Goal: Communication & Community: Answer question/provide support

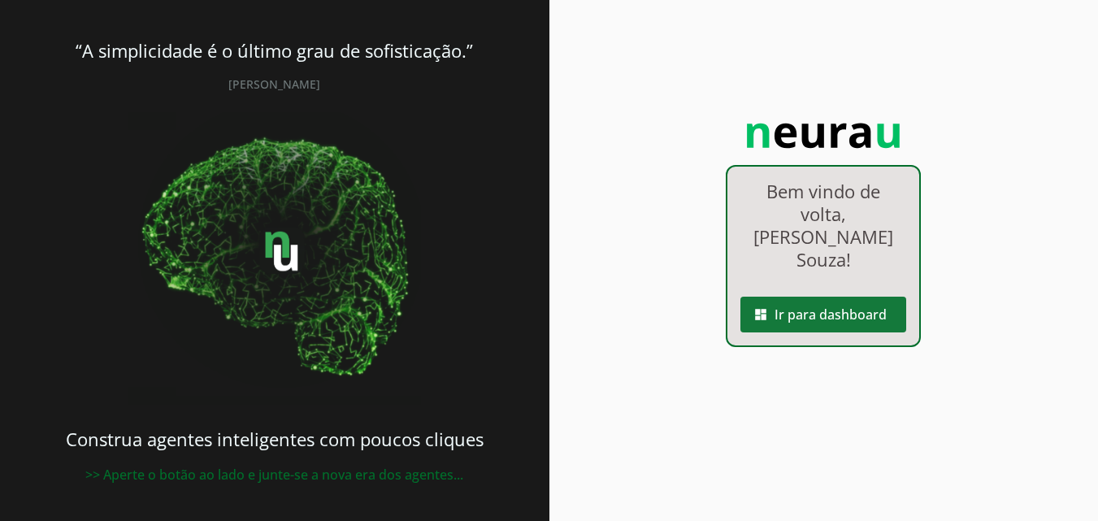
click at [882, 295] on span at bounding box center [823, 314] width 166 height 39
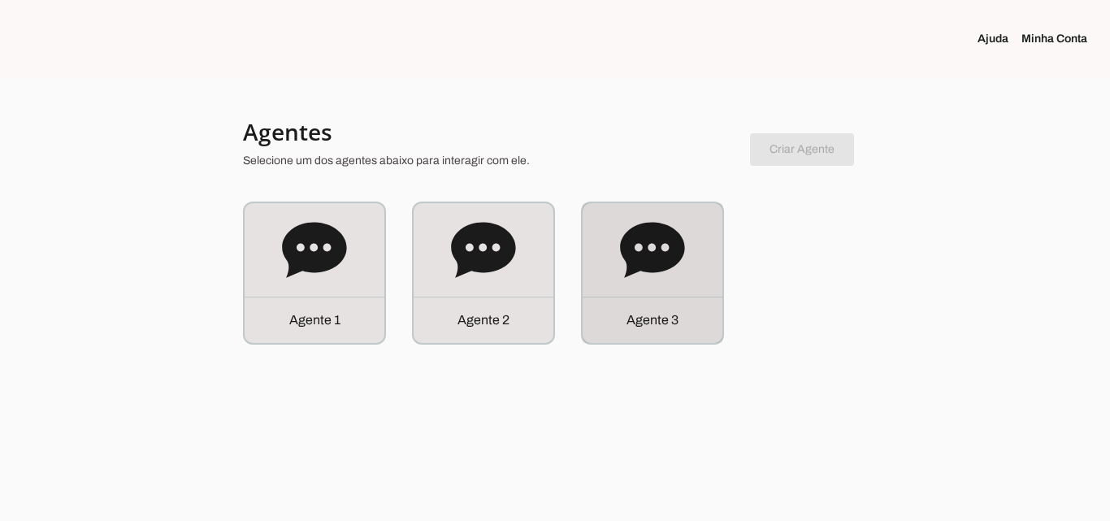
click at [706, 281] on div "Agente 3" at bounding box center [653, 273] width 140 height 140
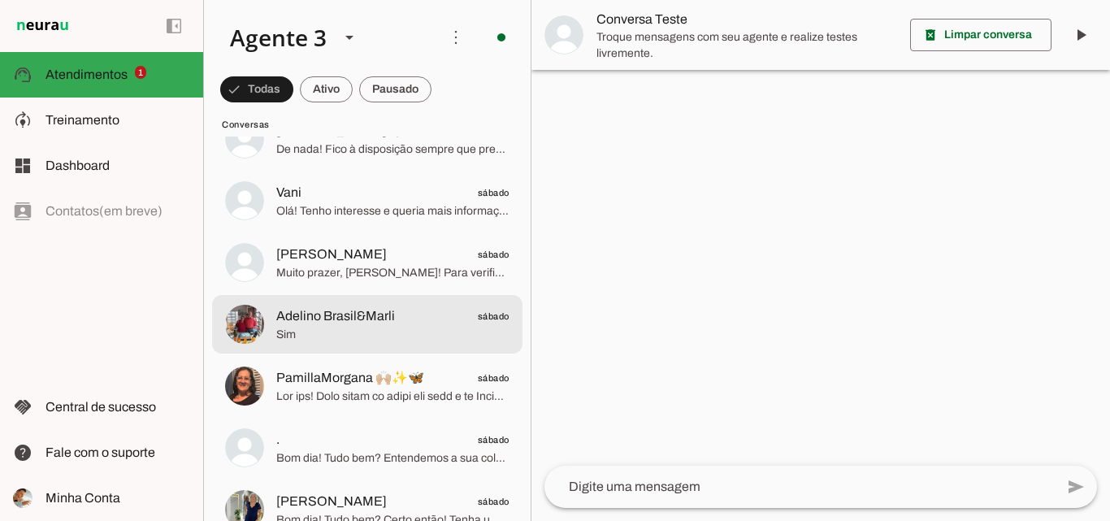
scroll to position [975, 0]
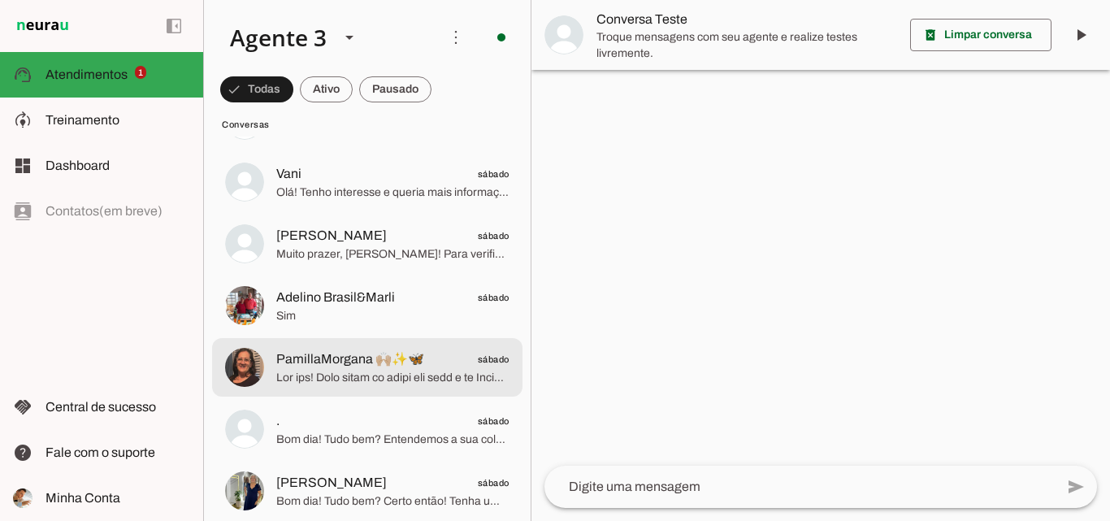
click at [374, 360] on span "PamillaMorgana 🙌🏼✨🦋" at bounding box center [350, 358] width 148 height 19
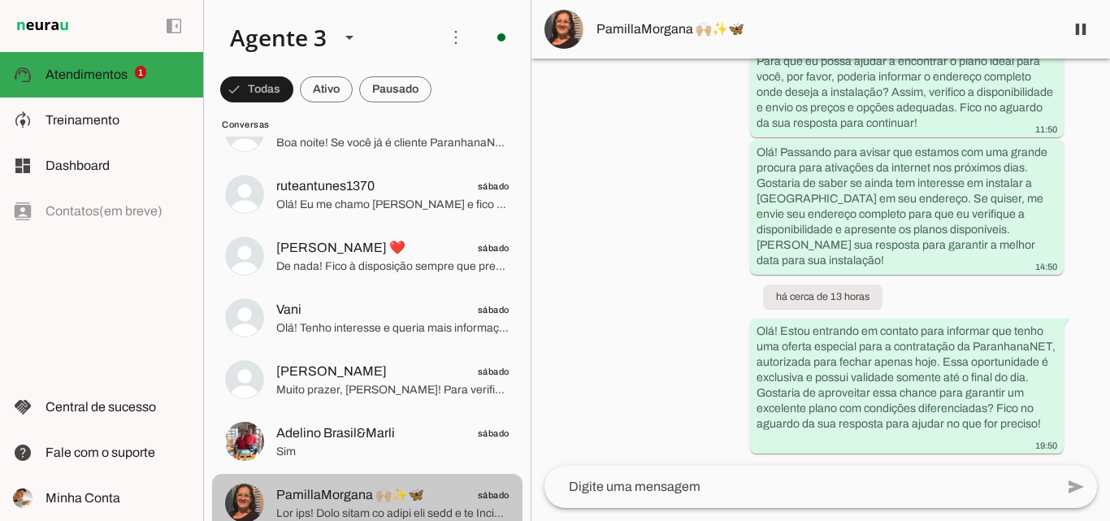
scroll to position [812, 0]
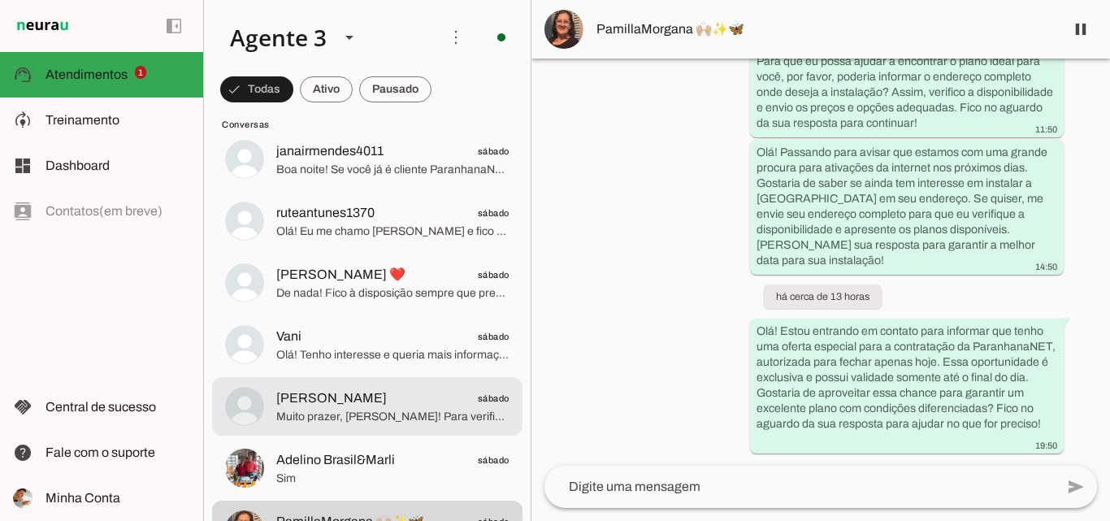
click at [478, 389] on span "sábado" at bounding box center [494, 398] width 32 height 20
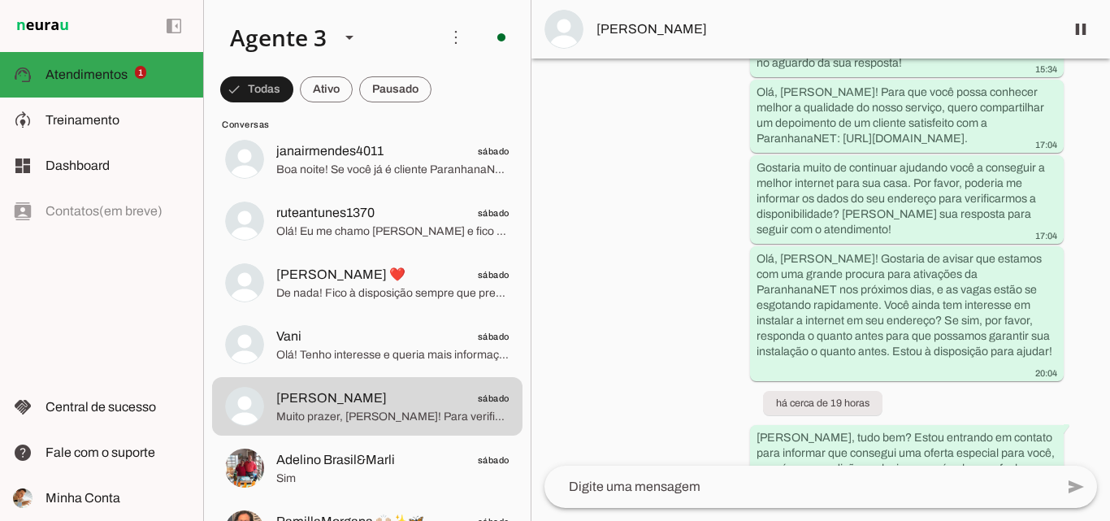
scroll to position [751, 0]
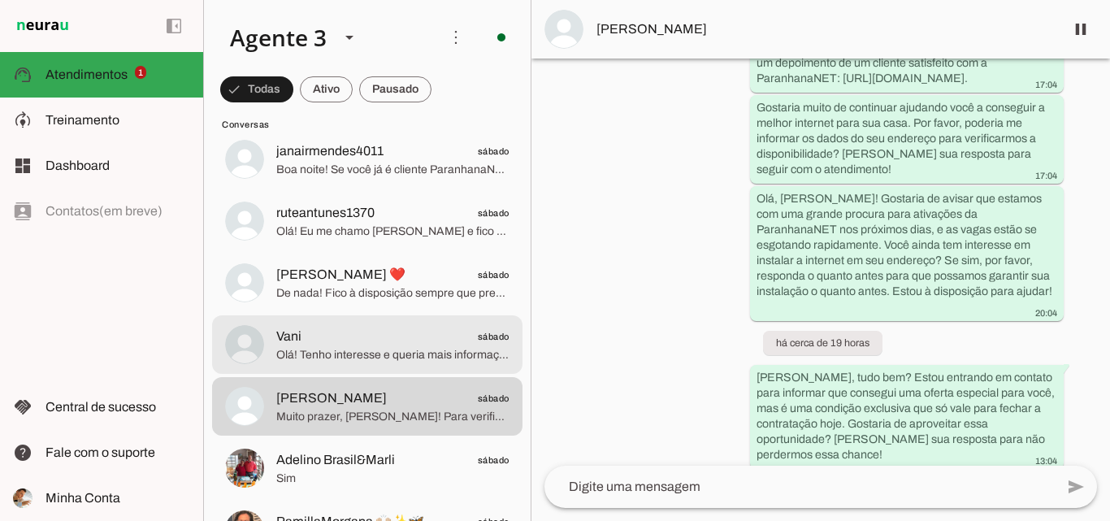
click at [303, 341] on span "Vani sábado" at bounding box center [392, 337] width 233 height 20
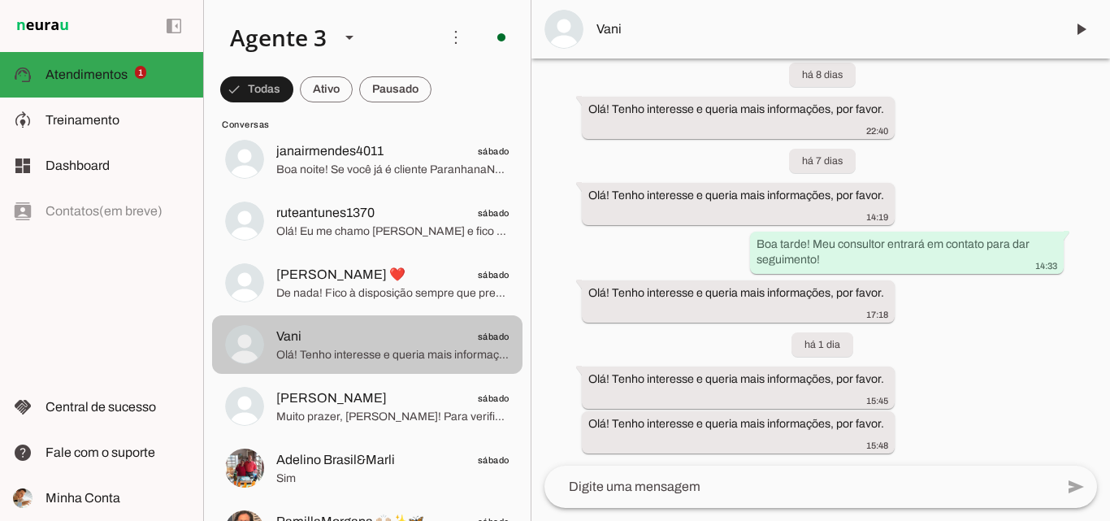
scroll to position [731, 0]
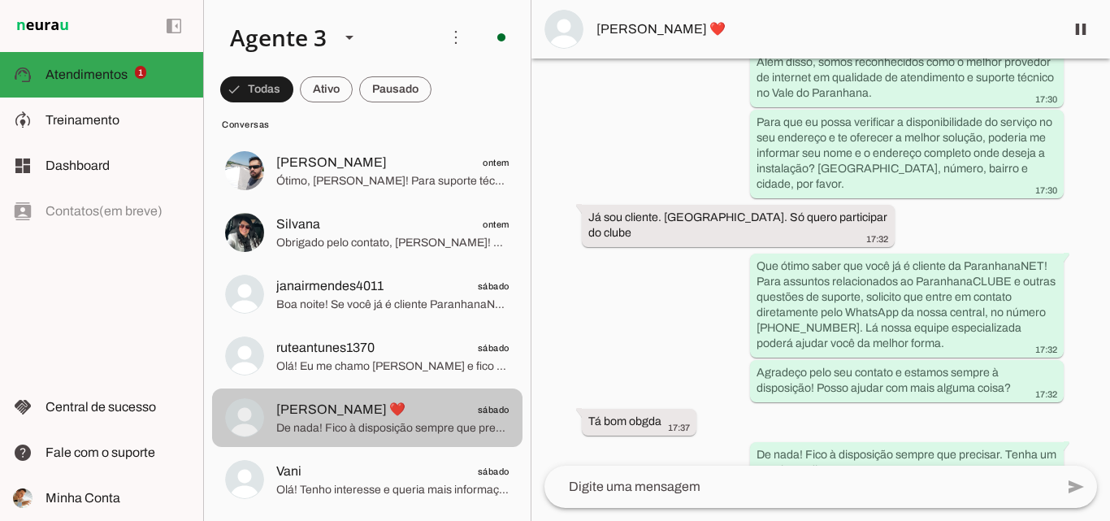
scroll to position [650, 0]
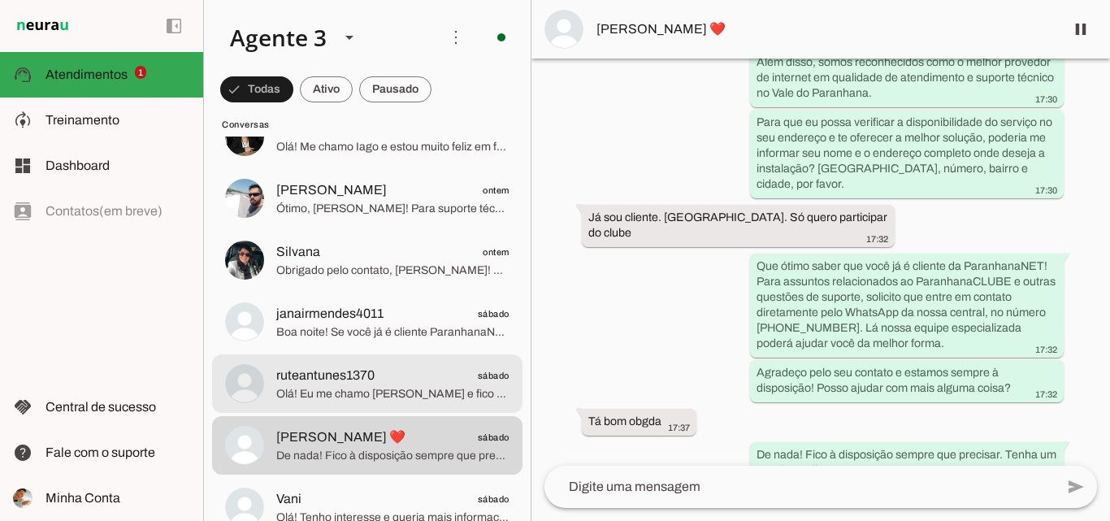
click at [409, 383] on span "ruteantunes1370 sábado" at bounding box center [392, 376] width 233 height 20
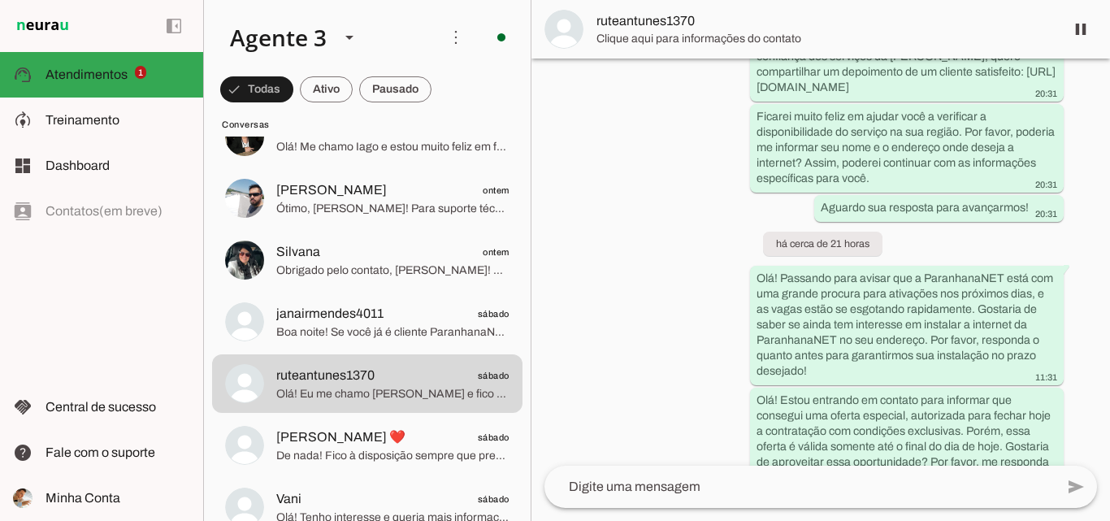
scroll to position [652, 0]
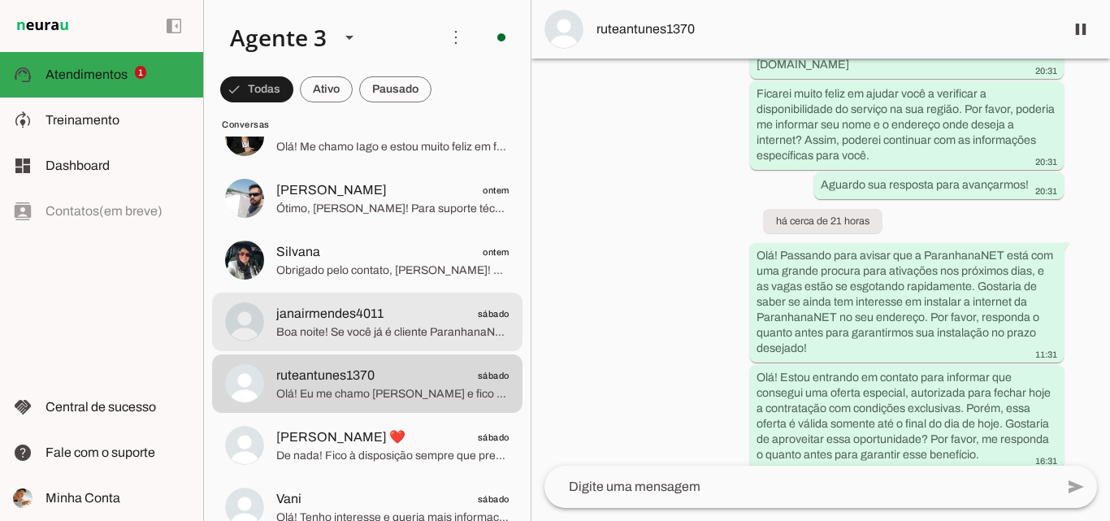
click at [461, 318] on span "janairmendes4011 sábado" at bounding box center [392, 314] width 233 height 20
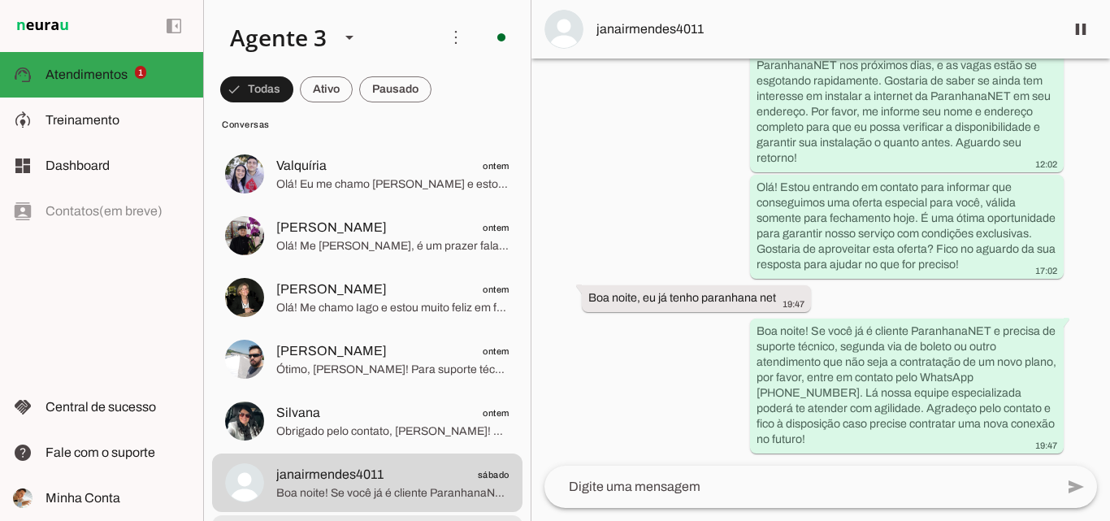
scroll to position [487, 0]
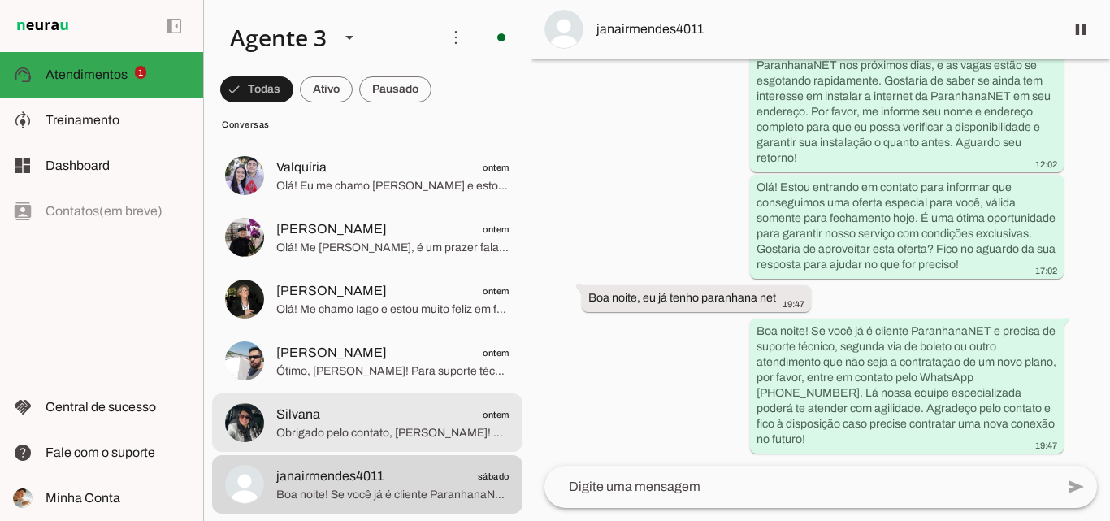
click at [471, 414] on span "Silvana ontem" at bounding box center [392, 415] width 233 height 20
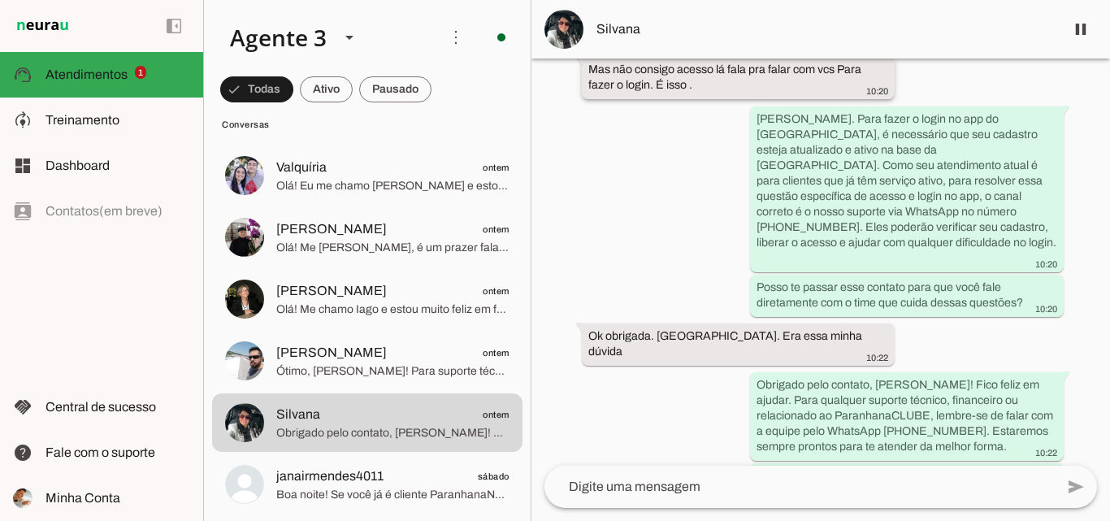
scroll to position [1937, 0]
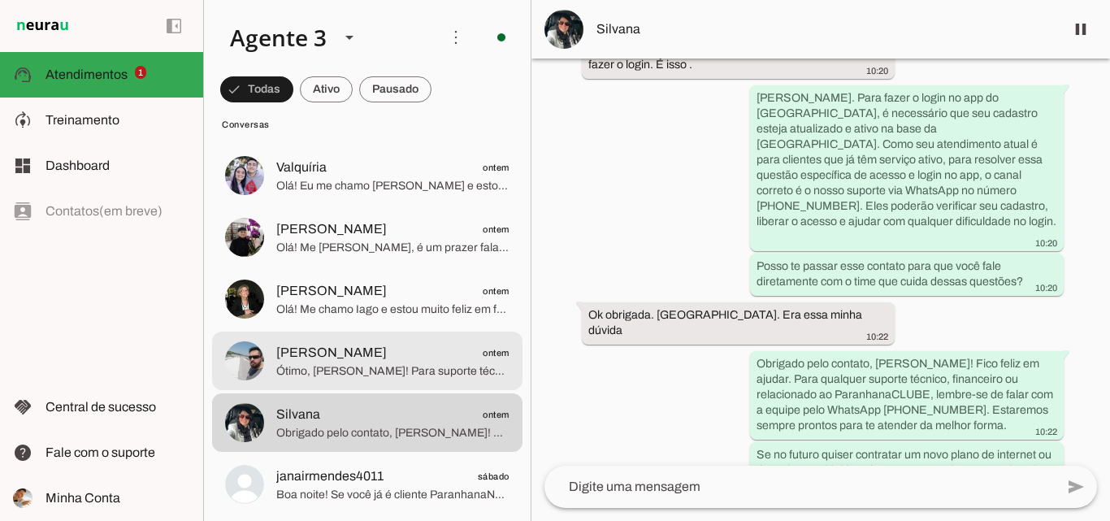
click at [471, 348] on span "[PERSON_NAME] ontem" at bounding box center [392, 353] width 233 height 20
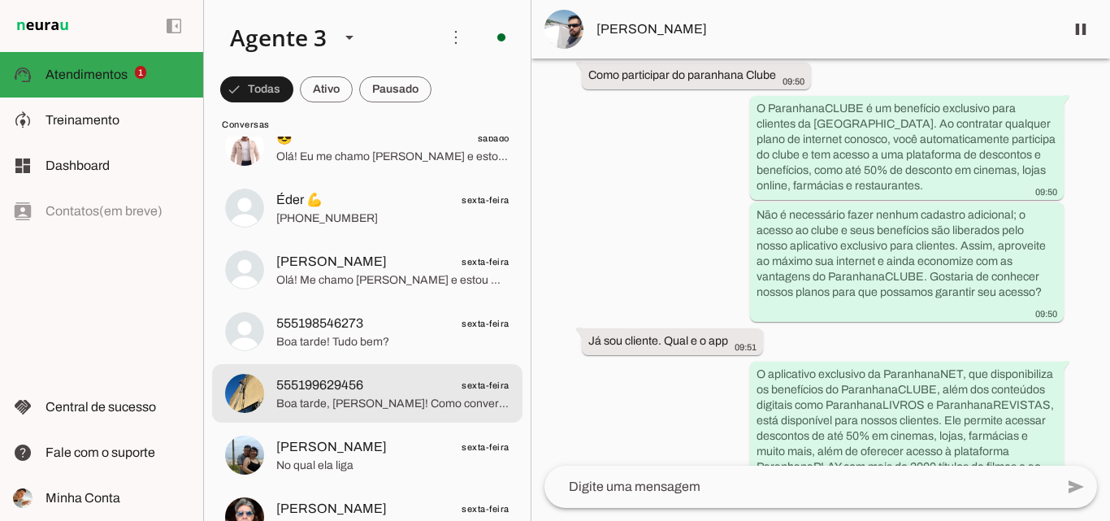
scroll to position [1462, 0]
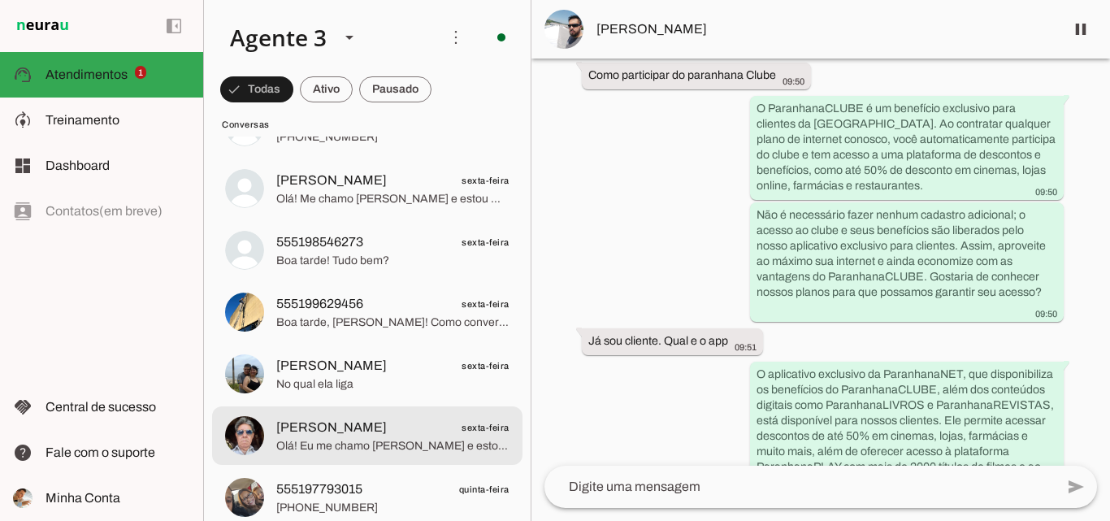
click at [418, 427] on span "[PERSON_NAME] sexta-feira" at bounding box center [392, 428] width 233 height 20
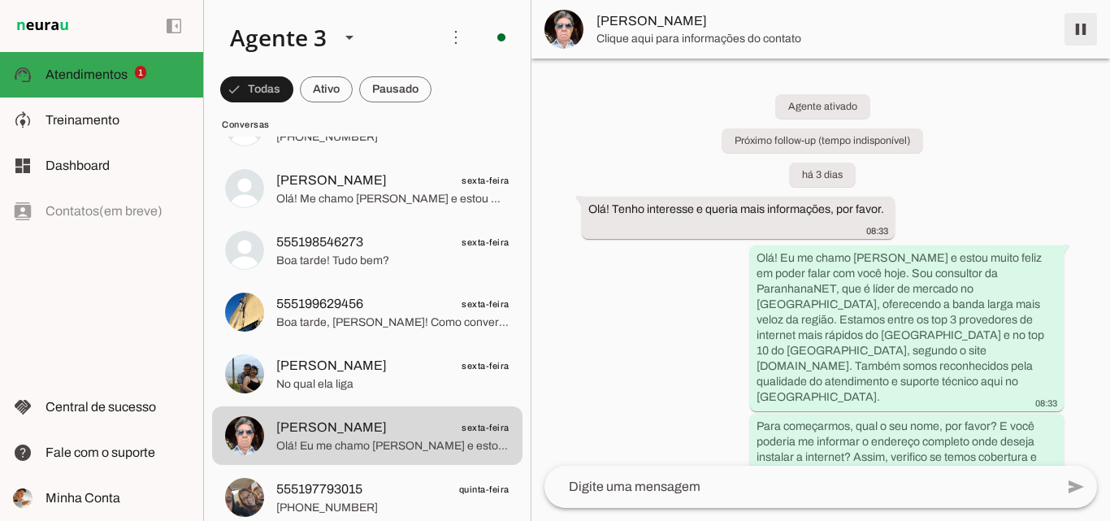
click at [1083, 25] on span at bounding box center [1080, 29] width 39 height 39
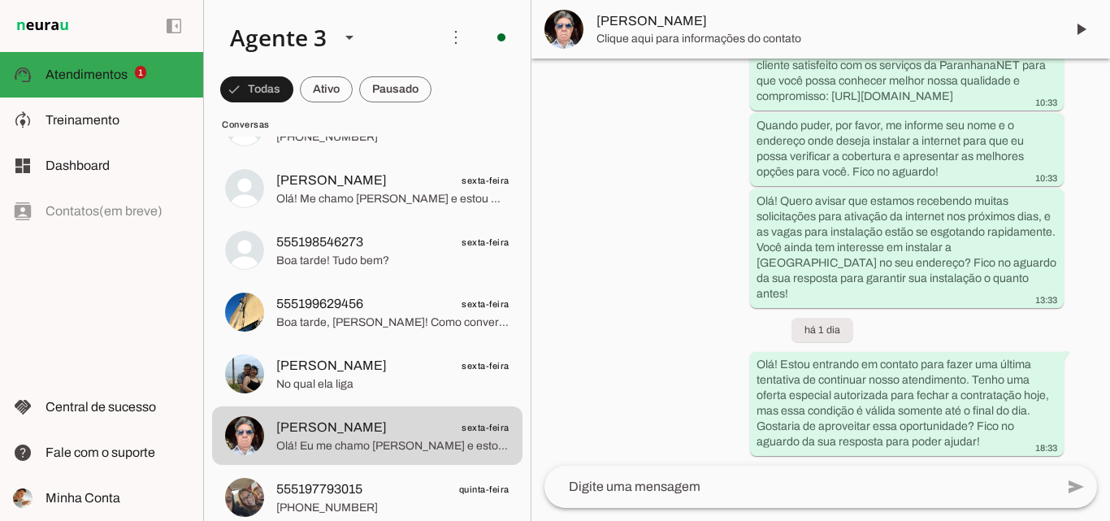
scroll to position [595, 0]
click at [662, 26] on span "[PERSON_NAME]" at bounding box center [823, 28] width 455 height 19
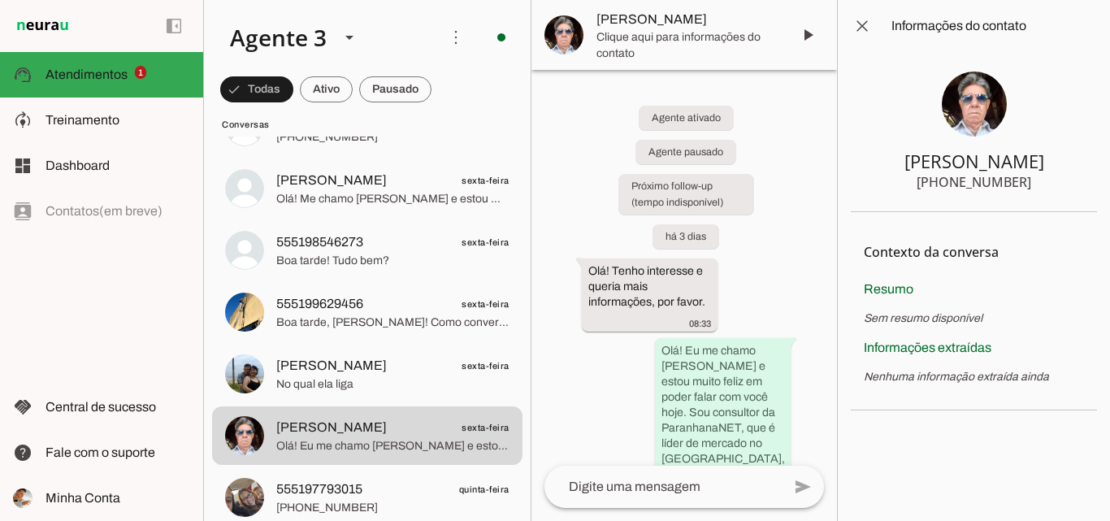
drag, startPoint x: 998, startPoint y: 172, endPoint x: 1059, endPoint y: 184, distance: 62.9
click at [1059, 184] on section "[PERSON_NAME] [PHONE_NUMBER]" at bounding box center [974, 132] width 246 height 160
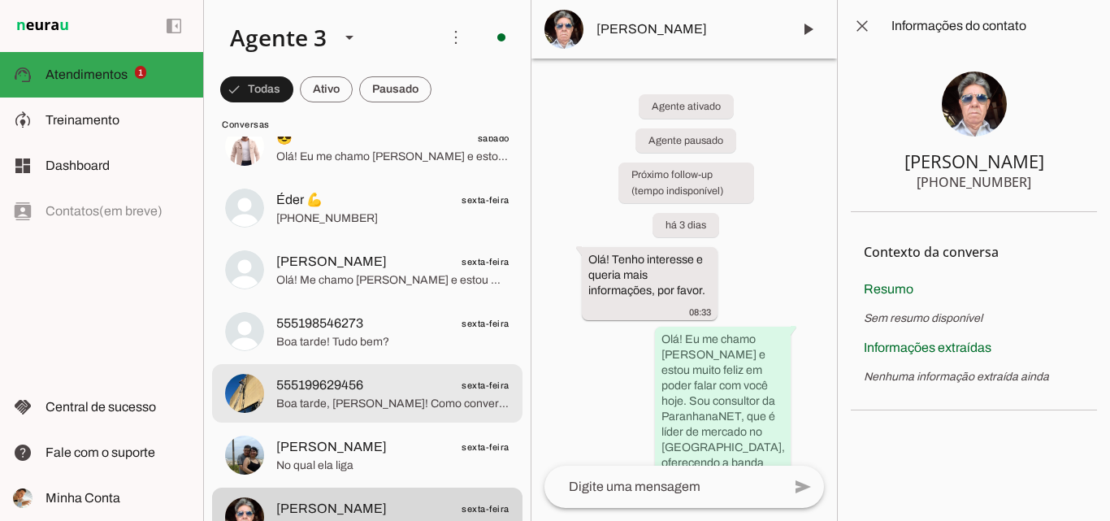
scroll to position [1300, 0]
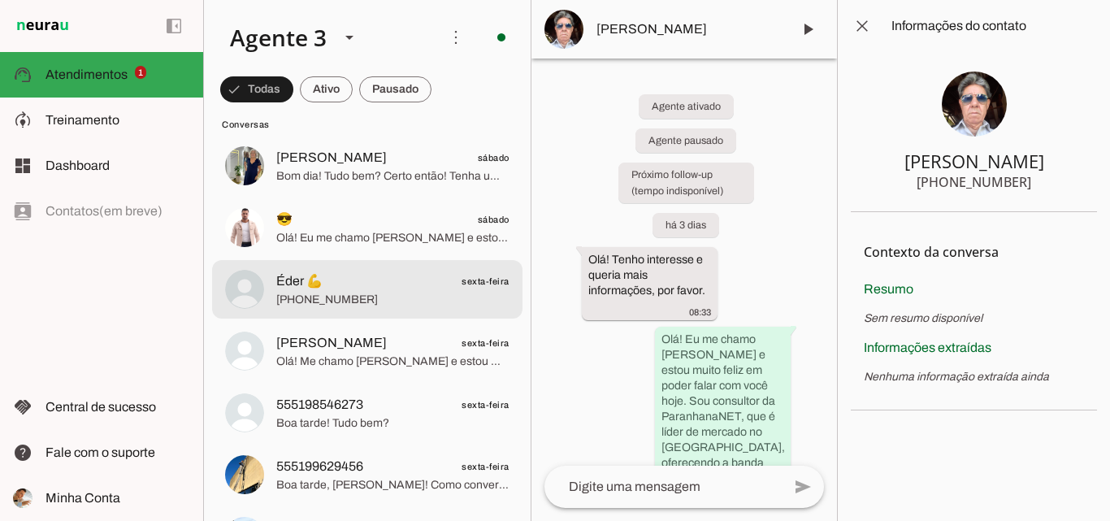
click at [411, 284] on span "Éder 💪 sexta-feira" at bounding box center [392, 281] width 233 height 20
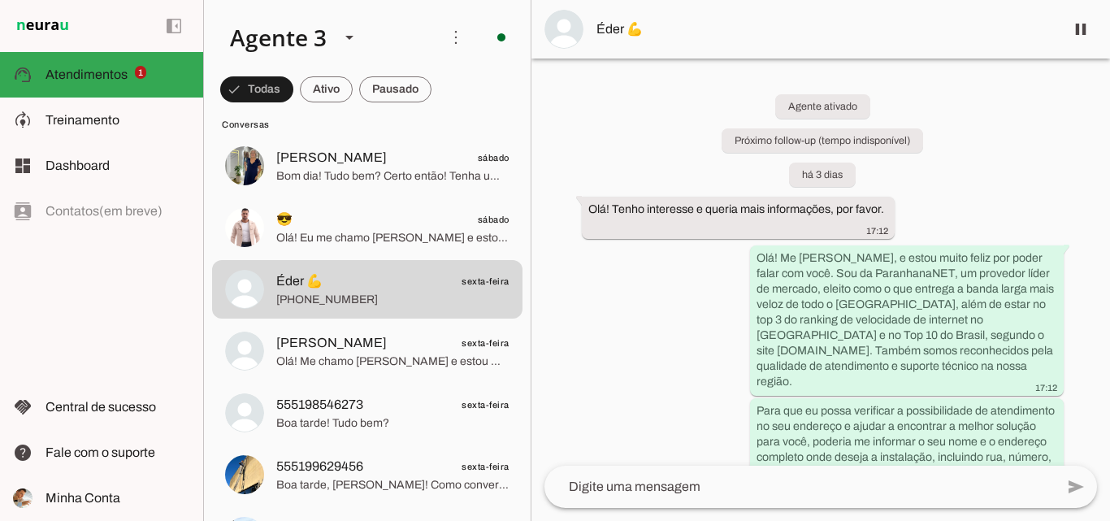
click at [708, 30] on span "Éder 💪" at bounding box center [823, 28] width 455 height 19
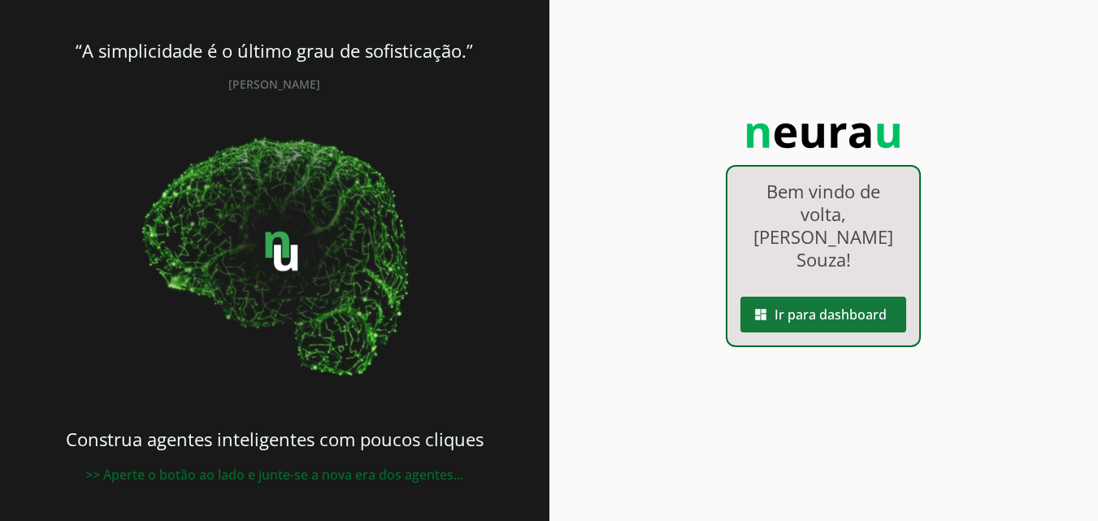
click at [869, 304] on span at bounding box center [823, 314] width 166 height 39
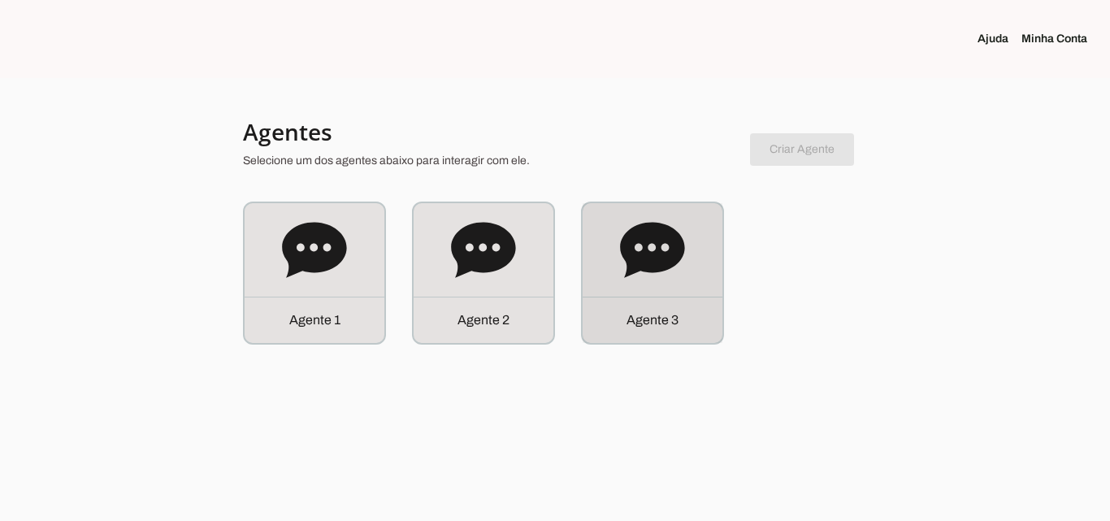
click at [698, 272] on div "Agente 3" at bounding box center [653, 273] width 140 height 140
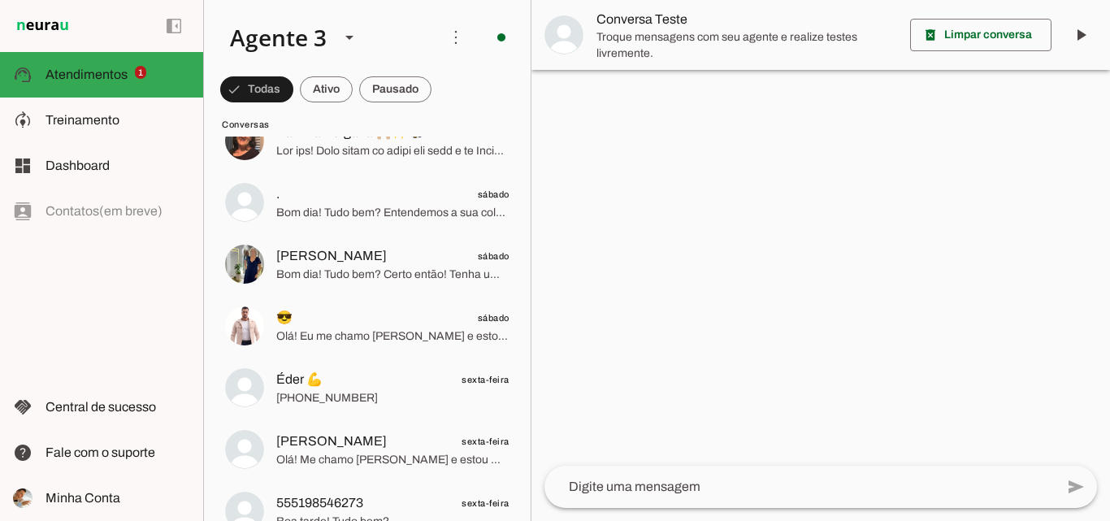
scroll to position [1219, 0]
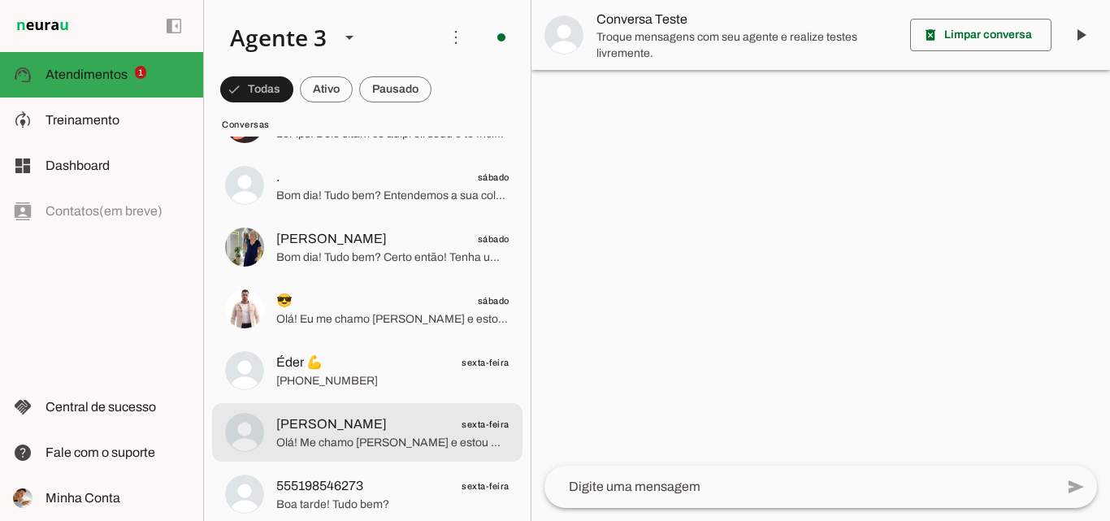
click at [416, 421] on span "Simone Maciel sexta-feira" at bounding box center [392, 424] width 233 height 20
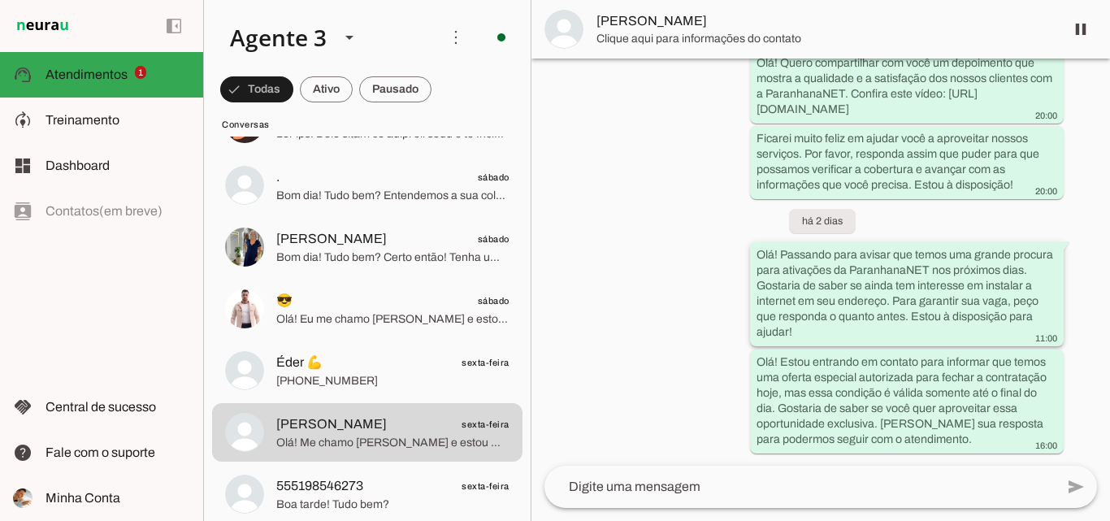
scroll to position [576, 0]
click at [1074, 23] on span at bounding box center [1080, 29] width 39 height 39
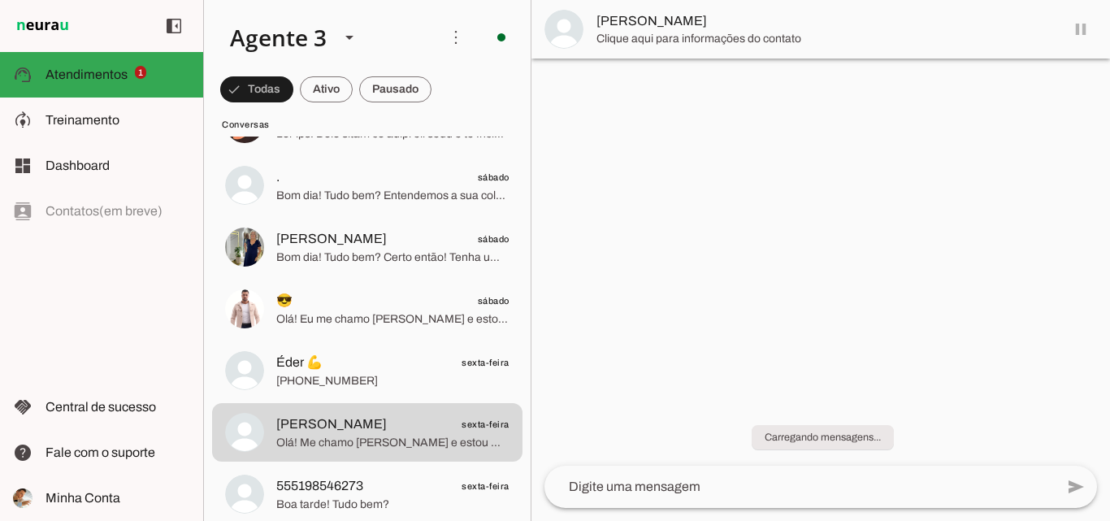
scroll to position [0, 0]
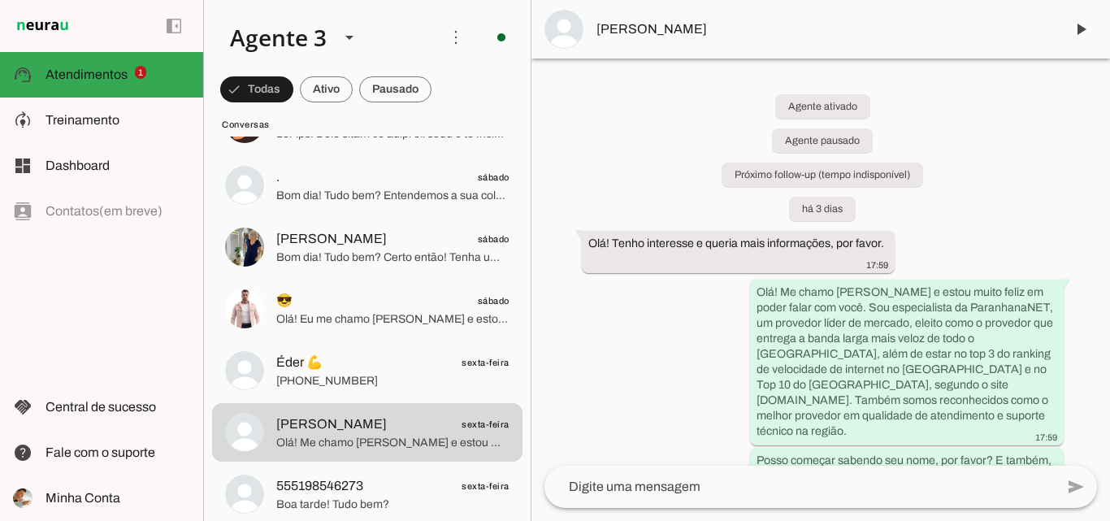
click at [611, 35] on span "[PERSON_NAME]" at bounding box center [823, 28] width 455 height 19
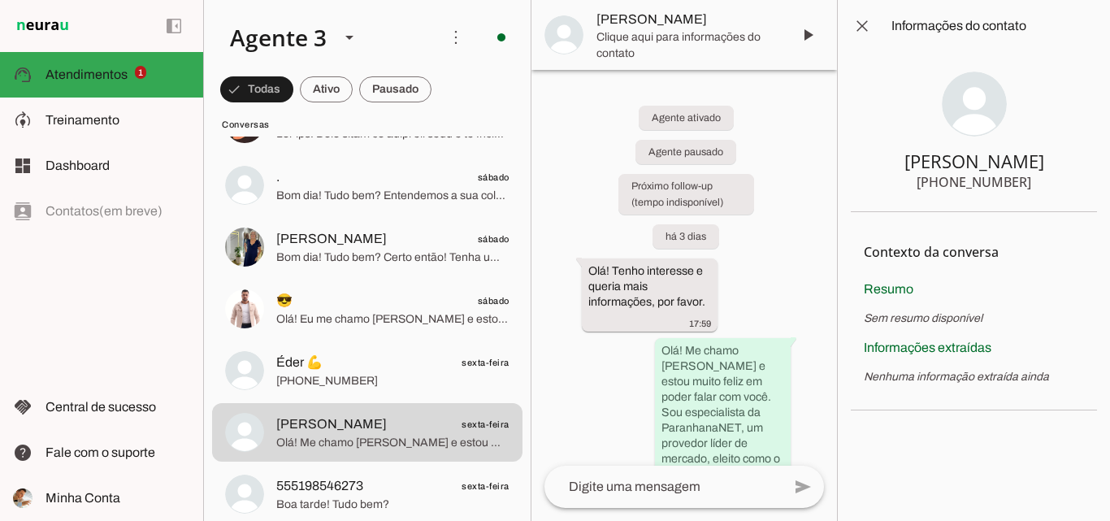
drag, startPoint x: 916, startPoint y: 162, endPoint x: 1032, endPoint y: 192, distance: 119.0
click at [1032, 192] on section "Simone Maciel +55 5197747832" at bounding box center [974, 132] width 246 height 160
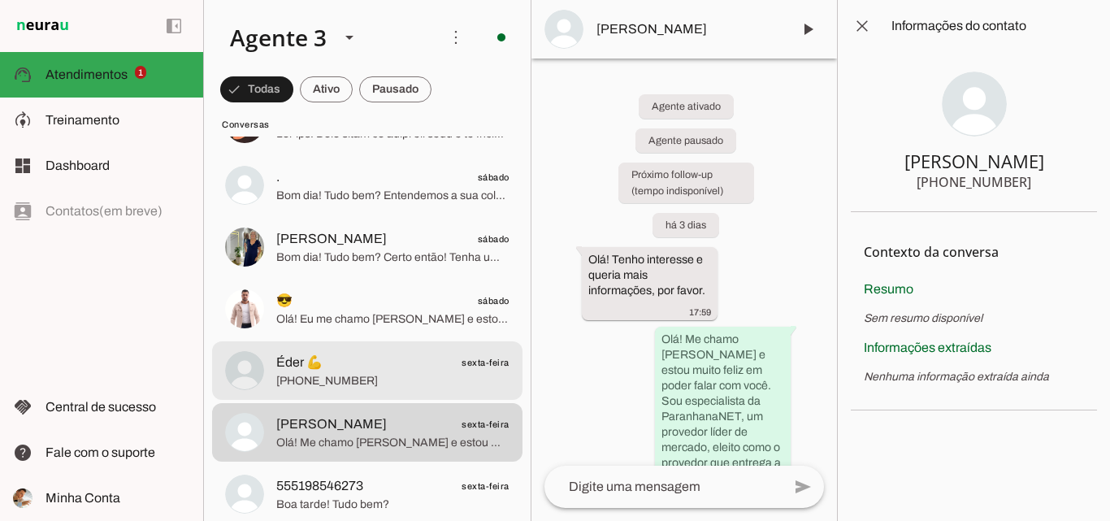
click at [420, 371] on span "Éder 💪 sexta-feira" at bounding box center [392, 363] width 233 height 20
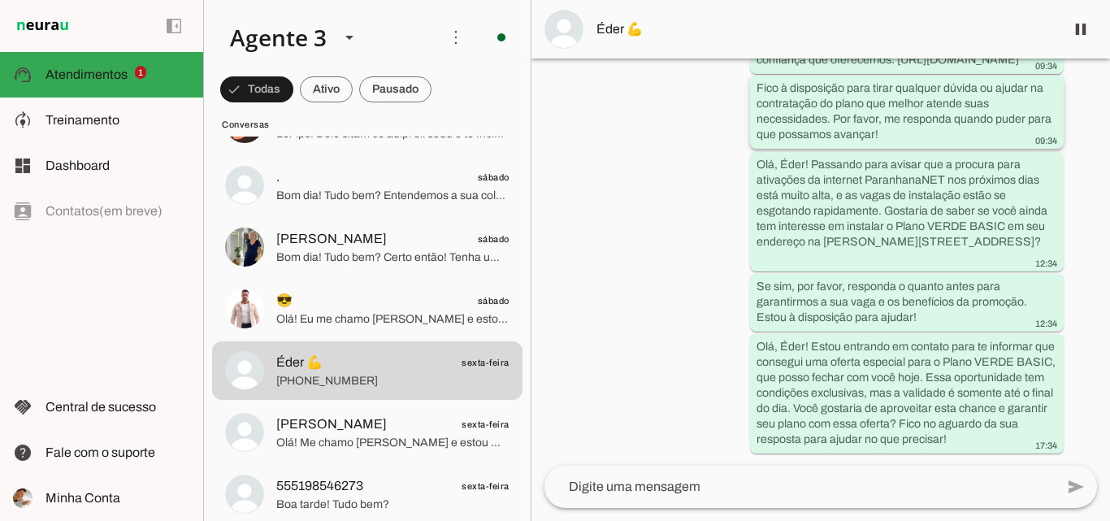
scroll to position [3573, 0]
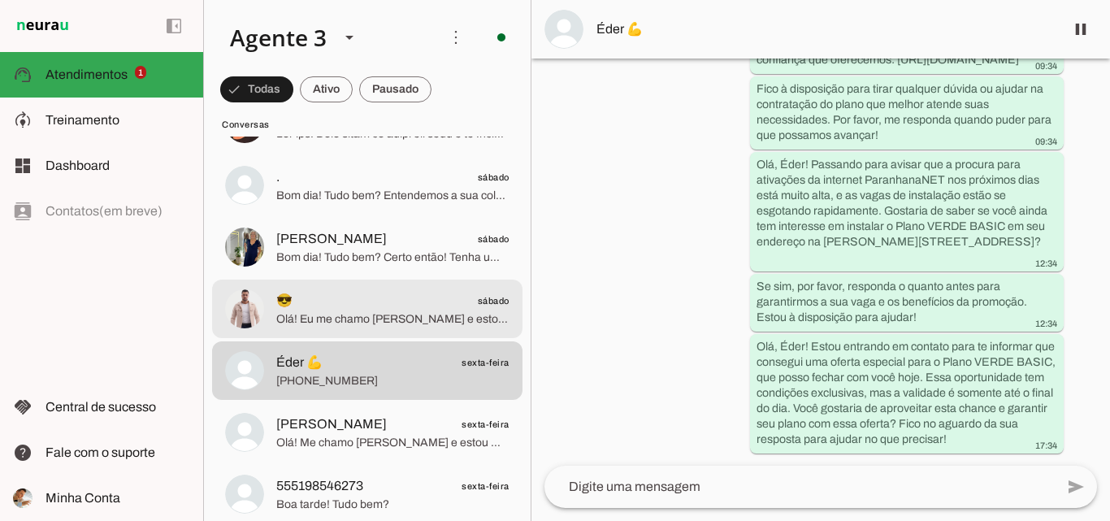
click at [455, 321] on span "Olá! Eu me chamo [PERSON_NAME] e estou muito feliz em poder falar com você. A P…" at bounding box center [392, 319] width 233 height 16
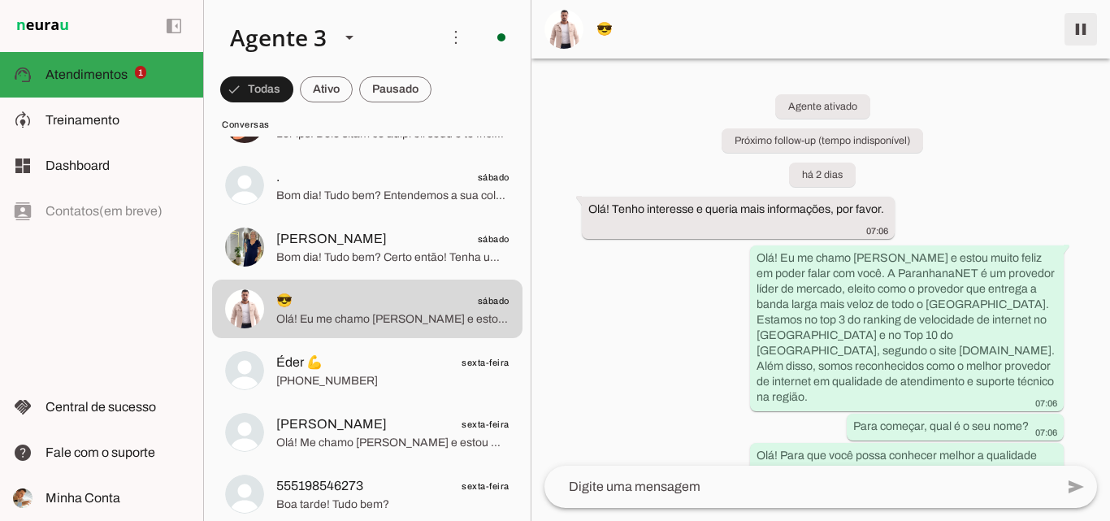
click at [1076, 27] on span at bounding box center [1080, 29] width 39 height 39
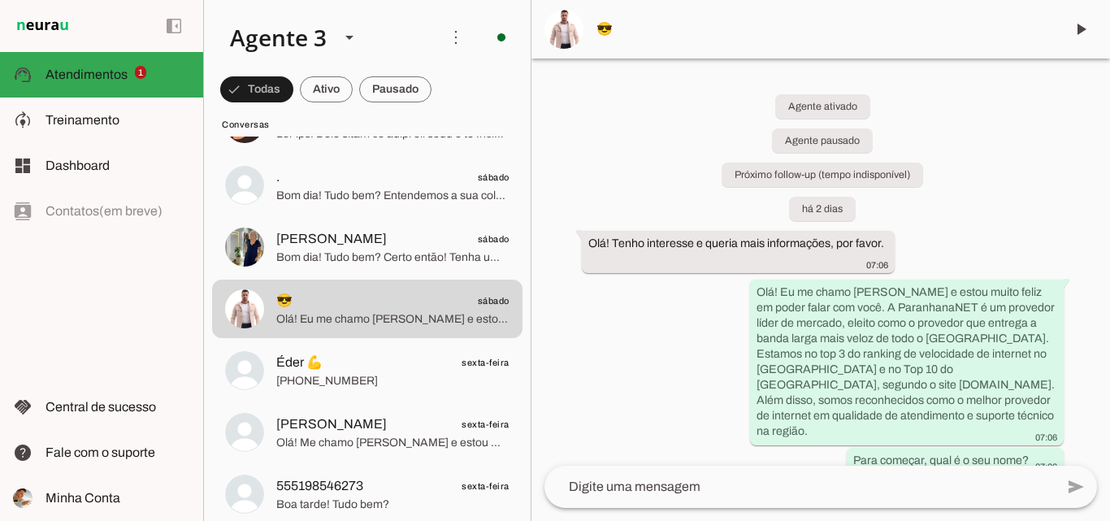
click at [640, 38] on span "😎" at bounding box center [823, 28] width 455 height 19
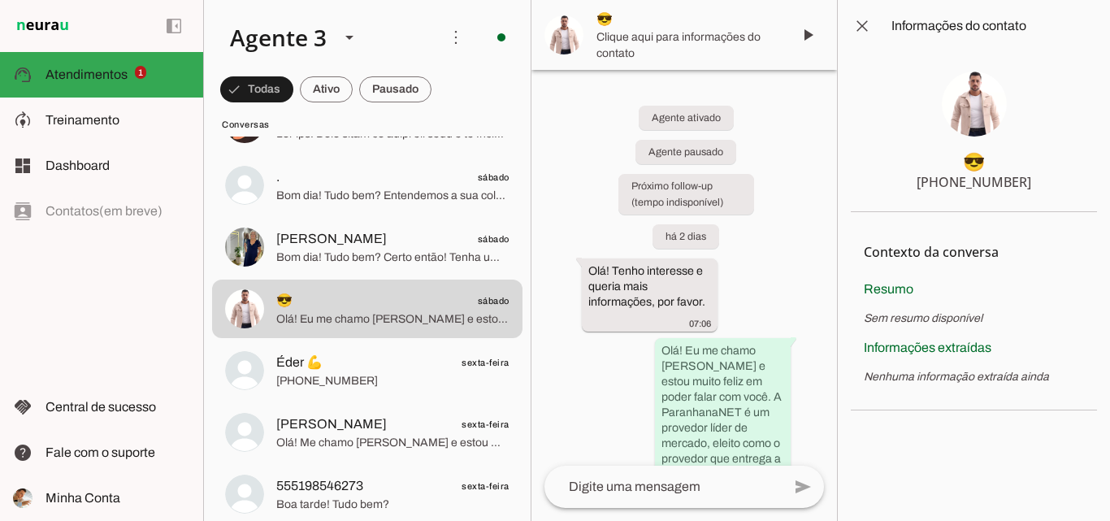
drag, startPoint x: 914, startPoint y: 171, endPoint x: 1064, endPoint y: 182, distance: 149.9
click at [1064, 182] on section "😎 +55 5195424028" at bounding box center [974, 132] width 246 height 160
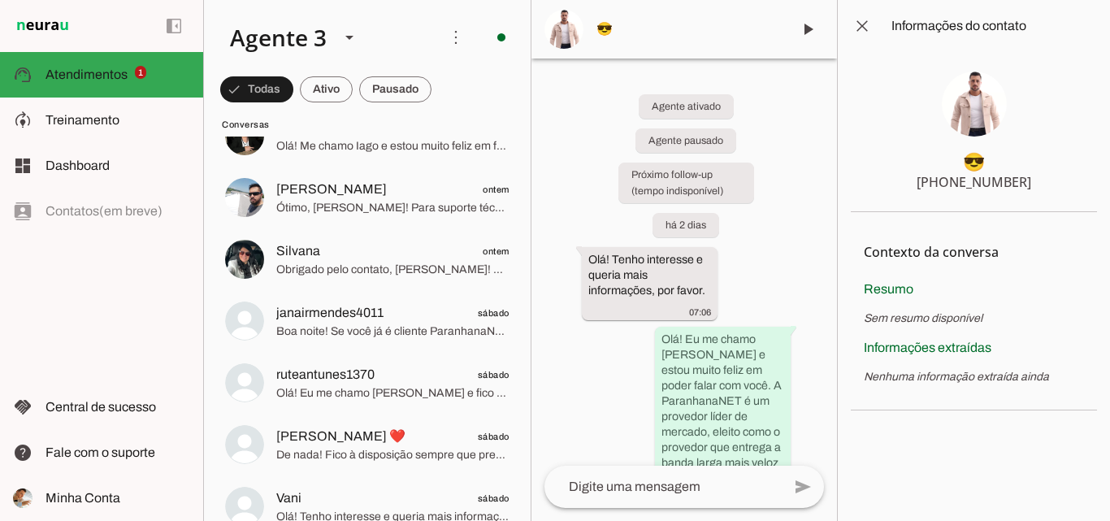
scroll to position [650, 0]
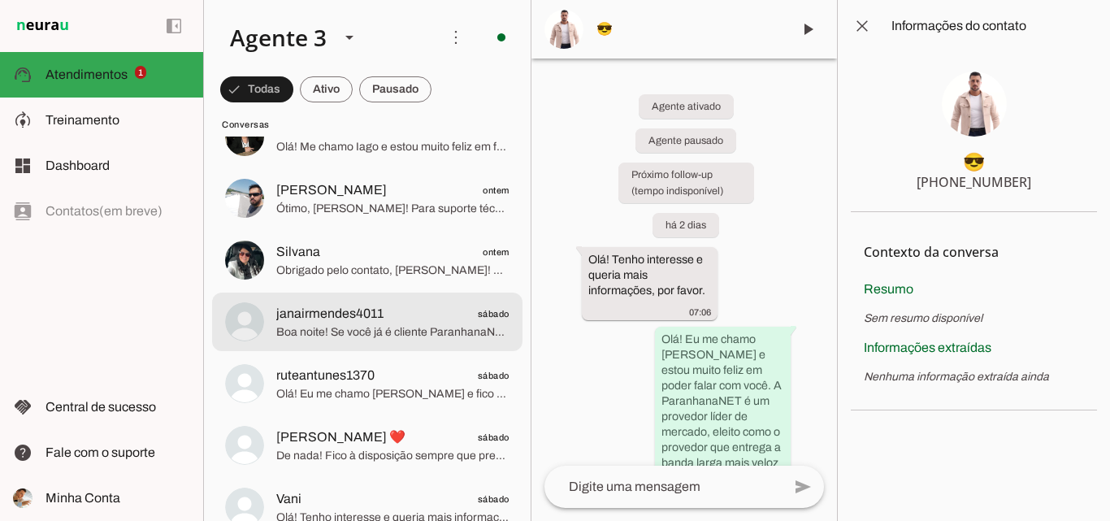
click at [440, 318] on span "janairmendes4011 sábado" at bounding box center [392, 314] width 233 height 20
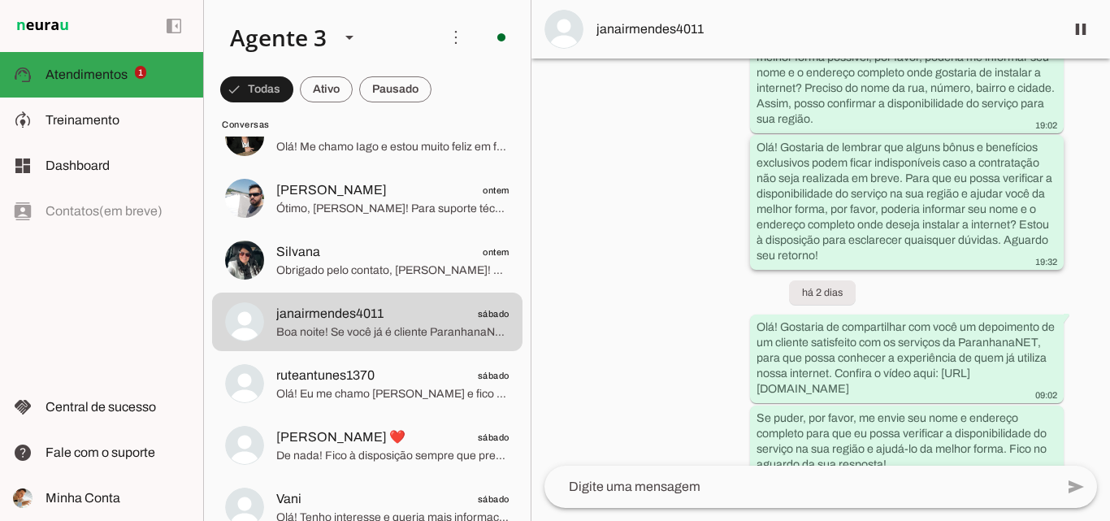
scroll to position [415, 0]
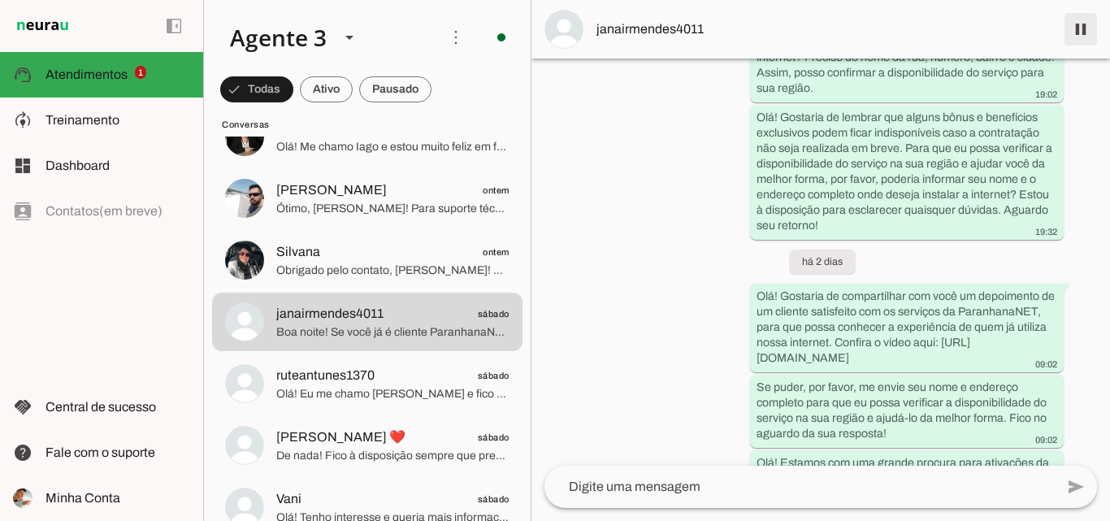
click at [1081, 28] on span at bounding box center [1080, 29] width 39 height 39
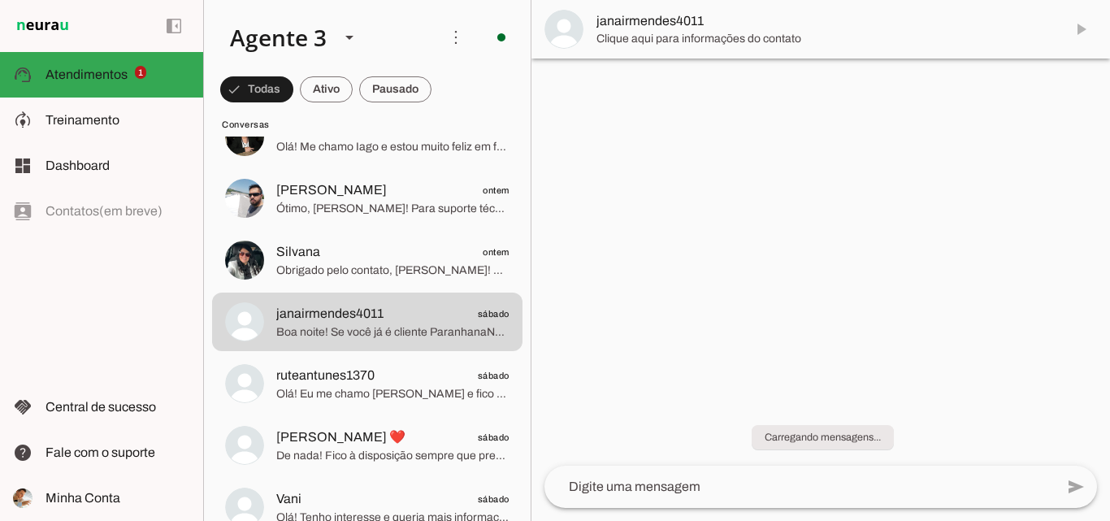
scroll to position [0, 0]
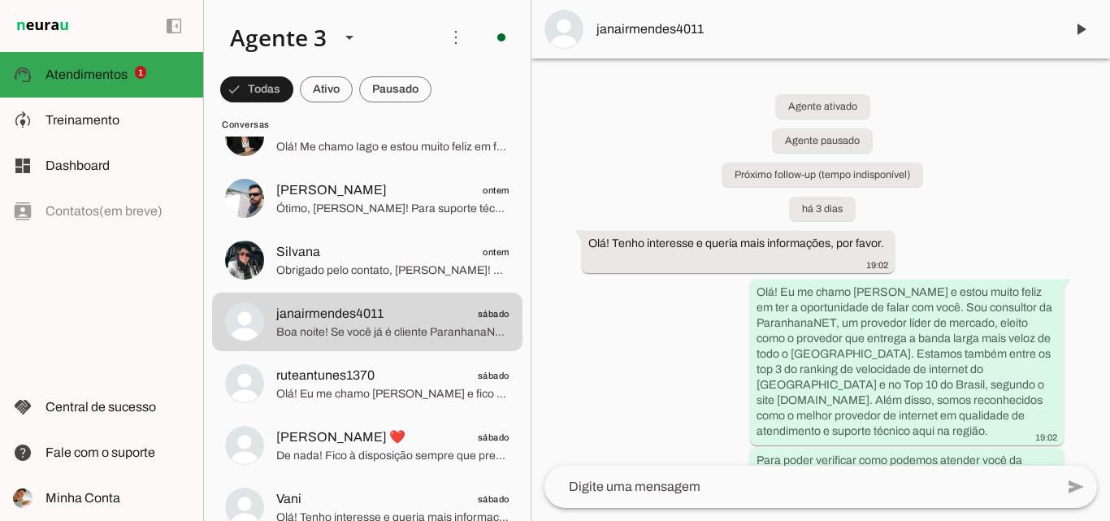
click at [802, 21] on span "janairmendes4011" at bounding box center [823, 28] width 455 height 19
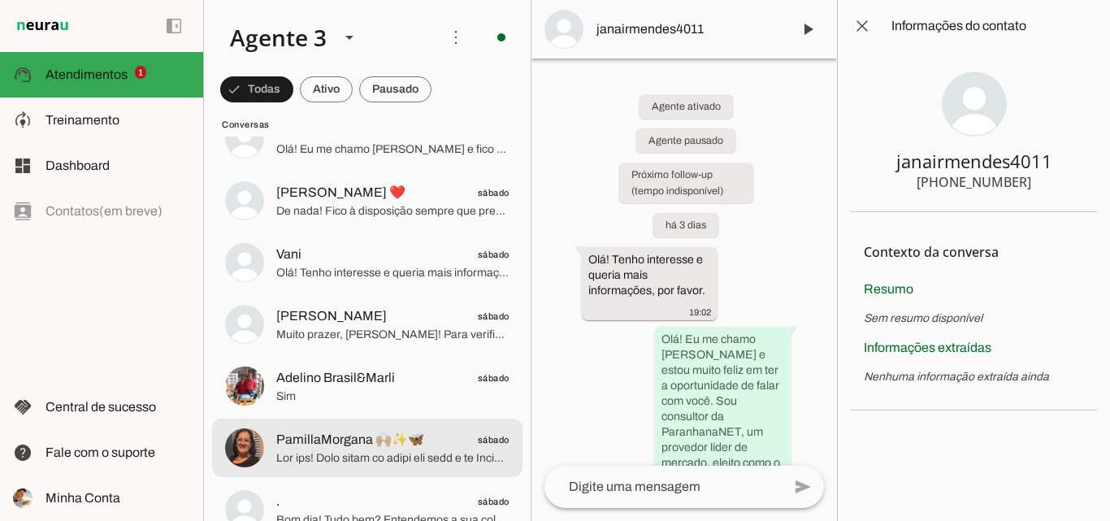
scroll to position [1056, 0]
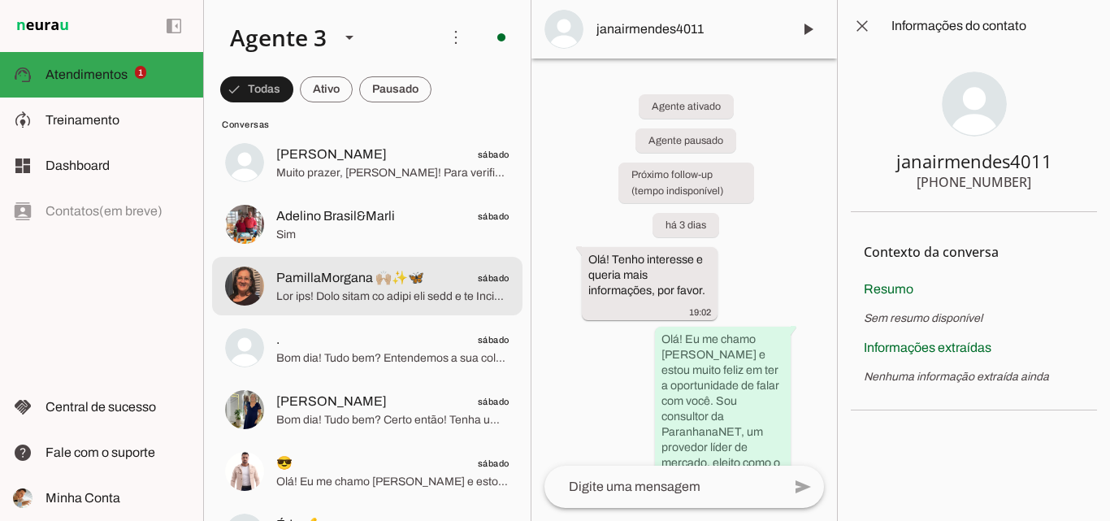
click at [388, 279] on span "PamillaMorgana 🙌🏼✨🦋" at bounding box center [350, 277] width 148 height 19
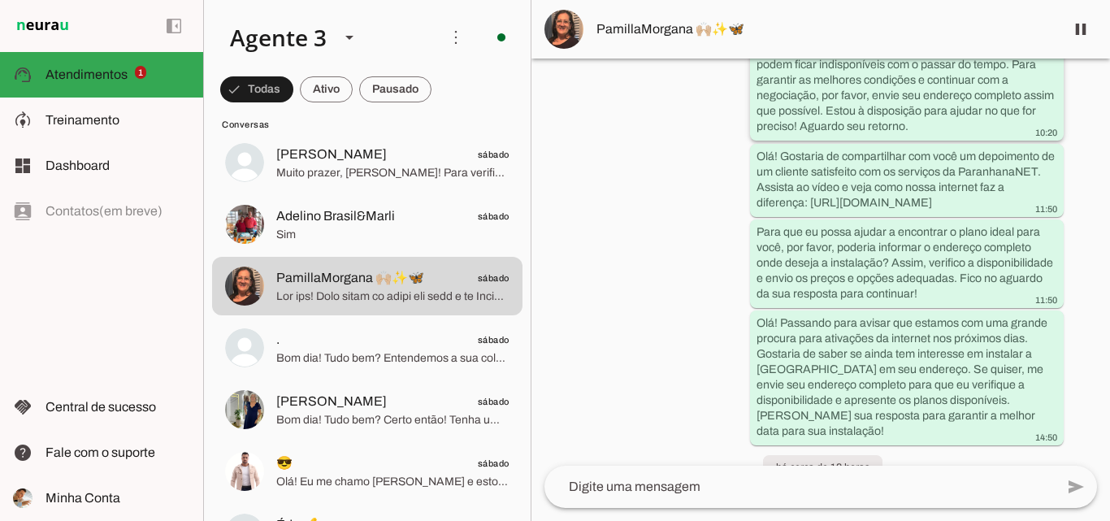
scroll to position [1341, 0]
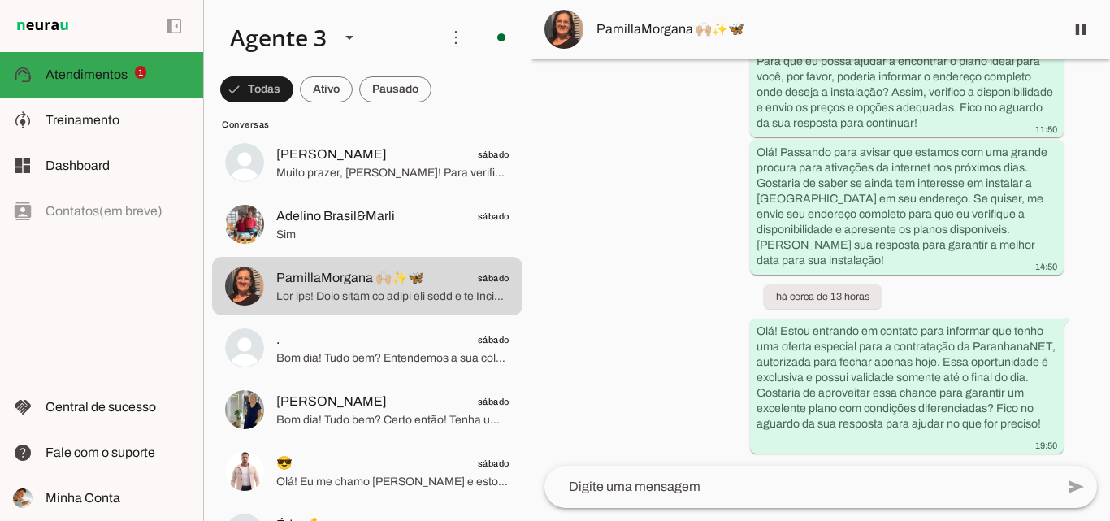
click at [822, 39] on md-item "PamillaMorgana 🙌🏼✨🦋" at bounding box center [820, 29] width 578 height 58
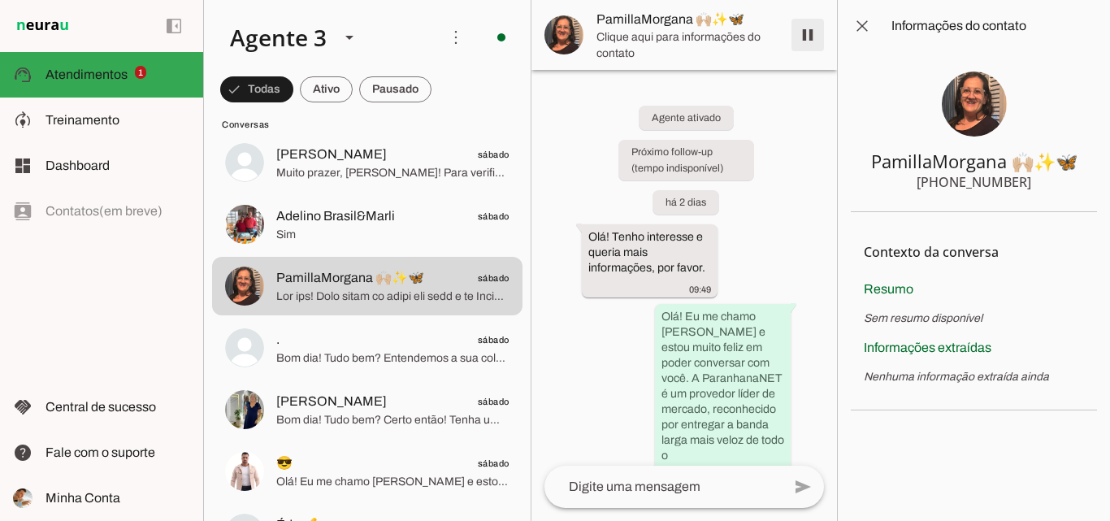
click at [799, 37] on span at bounding box center [807, 34] width 39 height 39
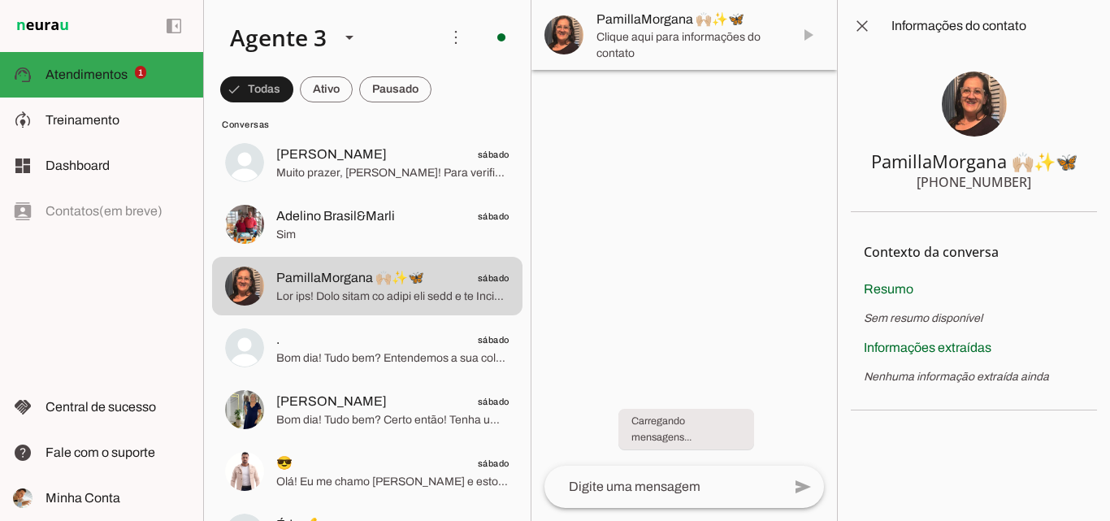
drag, startPoint x: 925, startPoint y: 182, endPoint x: 1030, endPoint y: 188, distance: 105.0
click at [1030, 188] on section "PamillaMorgana 🙌🏼✨🦋 +55 5180585854" at bounding box center [974, 132] width 246 height 160
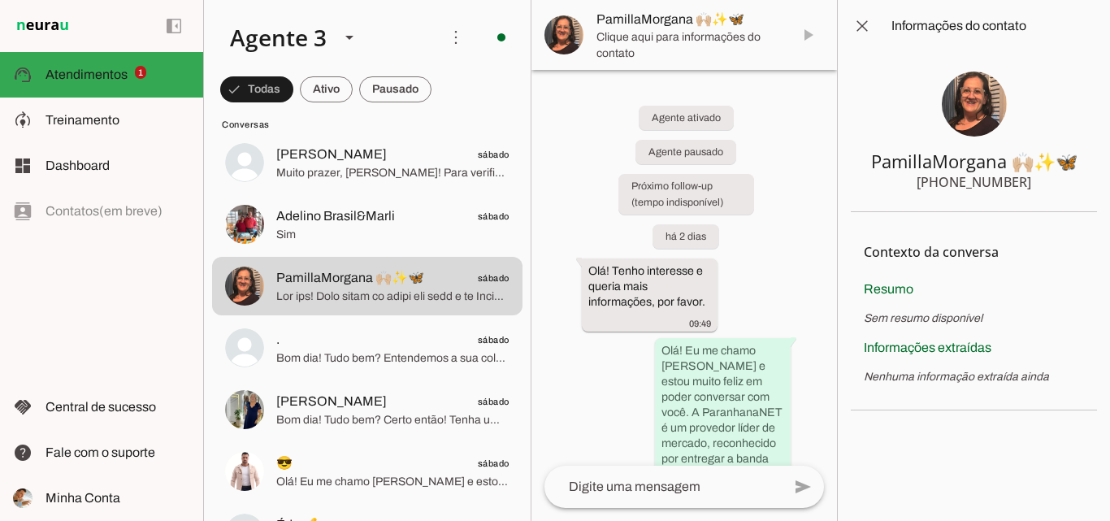
click at [863, 161] on section "PamillaMorgana 🙌🏼✨🦋 +55 5180585854" at bounding box center [974, 132] width 246 height 160
drag, startPoint x: 863, startPoint y: 158, endPoint x: 1026, endPoint y: 185, distance: 165.6
click at [1026, 185] on section "PamillaMorgana 🙌🏼✨🦋 +55 5180585854" at bounding box center [974, 132] width 246 height 160
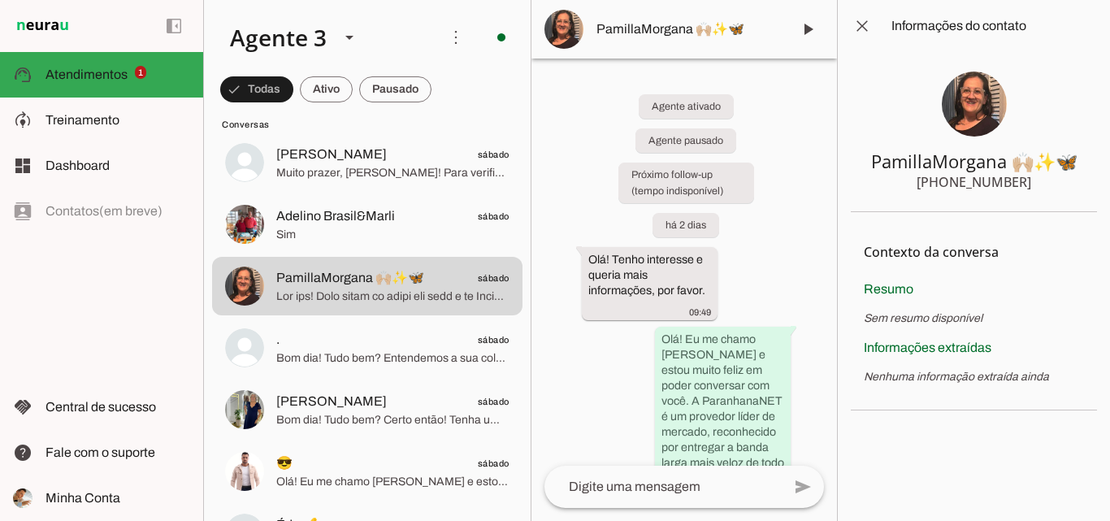
click at [791, 210] on div "Agente ativado Agente pausado Próximo follow-up (tempo indisponível) há 2 dias …" at bounding box center [683, 261] width 305 height 407
click at [862, 19] on span at bounding box center [862, 25] width 39 height 39
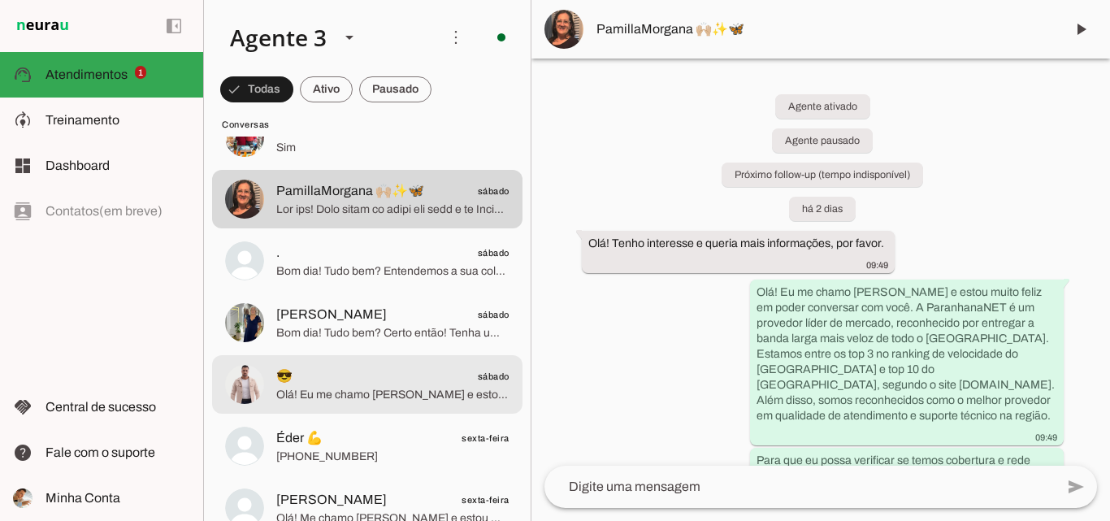
scroll to position [1137, 0]
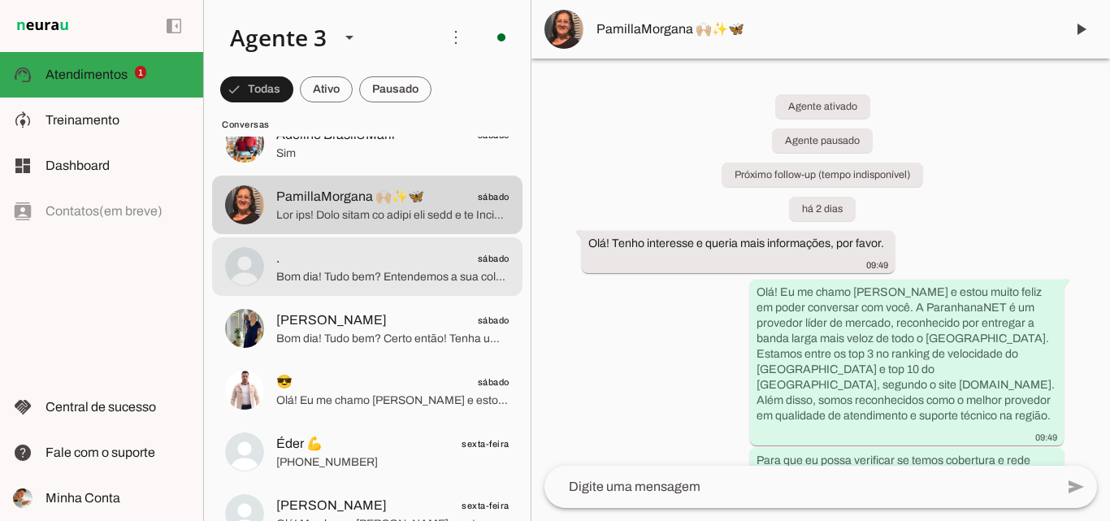
click at [401, 281] on span "Bom dia! Tudo bem? Entendemos a sua colocação e por este motivo iremos te direc…" at bounding box center [392, 277] width 233 height 16
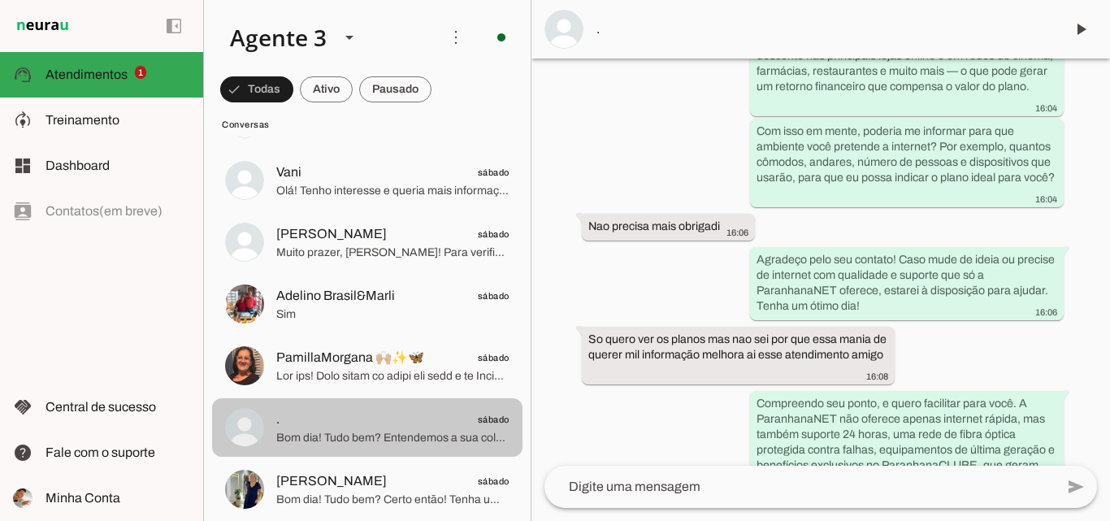
scroll to position [975, 0]
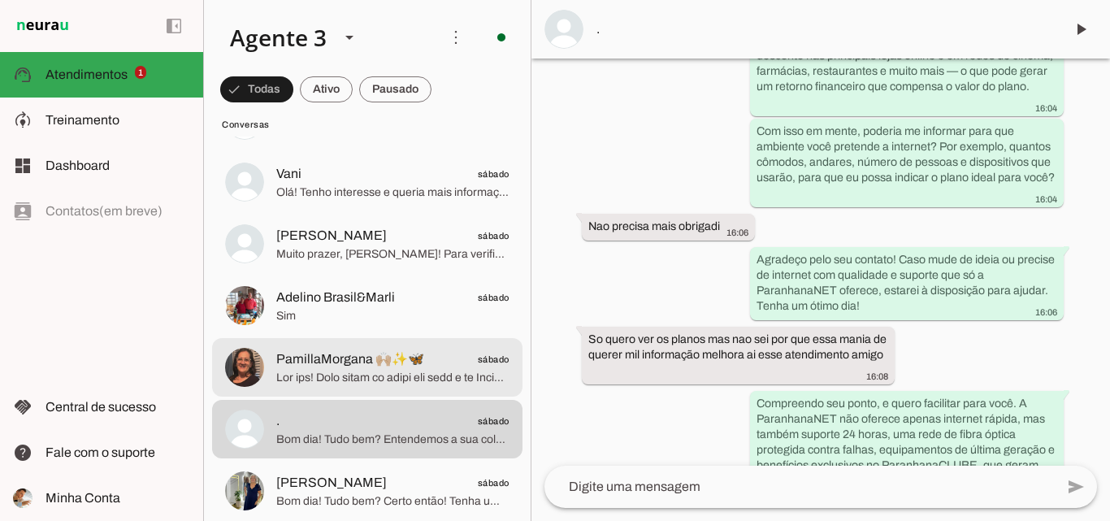
drag, startPoint x: 414, startPoint y: 372, endPoint x: 389, endPoint y: 365, distance: 26.2
click at [414, 372] on span at bounding box center [392, 378] width 233 height 16
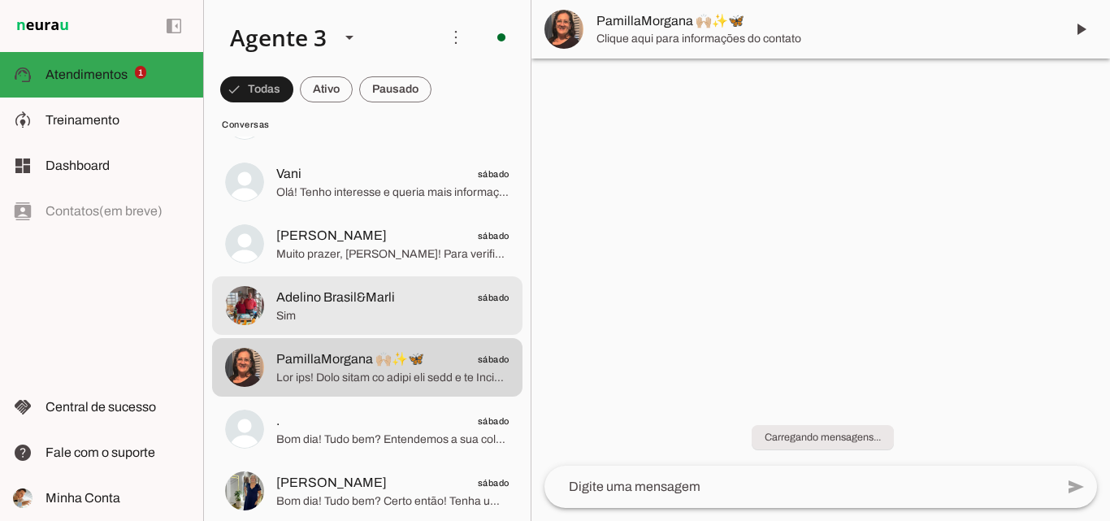
click at [353, 313] on span "Sim" at bounding box center [392, 316] width 233 height 16
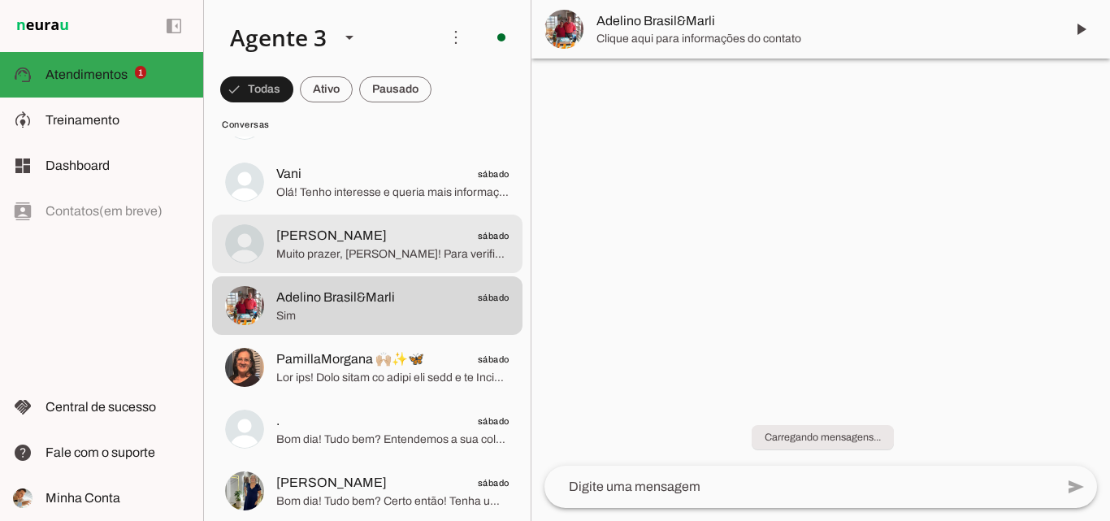
click at [394, 239] on span "Leandro sábado" at bounding box center [392, 236] width 233 height 20
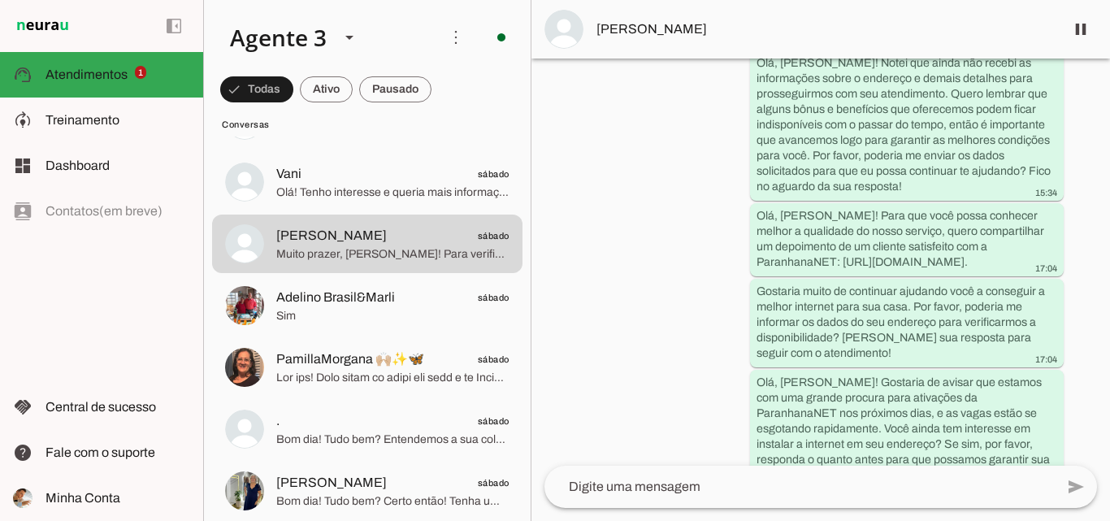
scroll to position [584, 0]
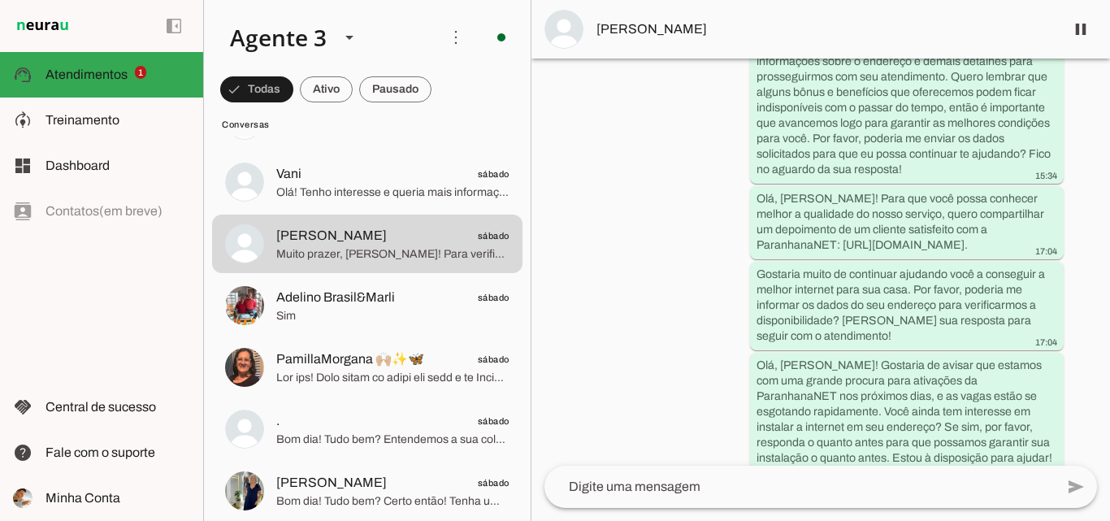
click at [756, 41] on md-item "[PERSON_NAME]" at bounding box center [820, 29] width 578 height 58
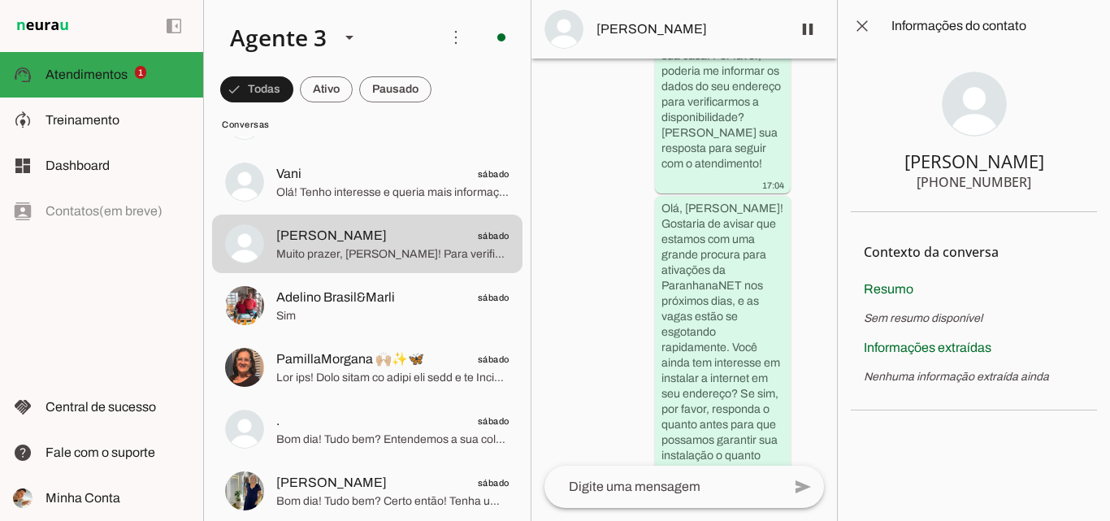
scroll to position [2056, 0]
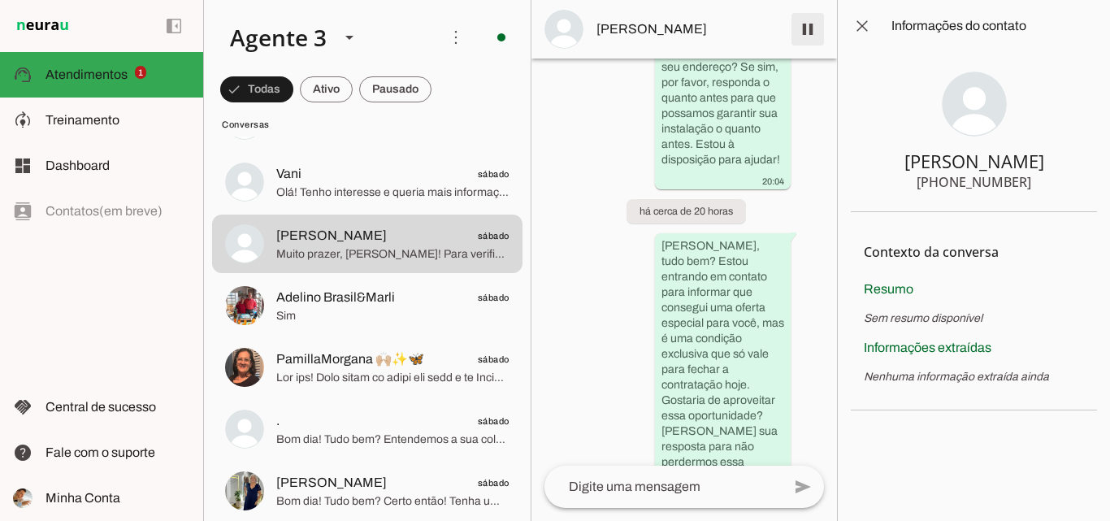
click at [799, 32] on span at bounding box center [807, 29] width 39 height 39
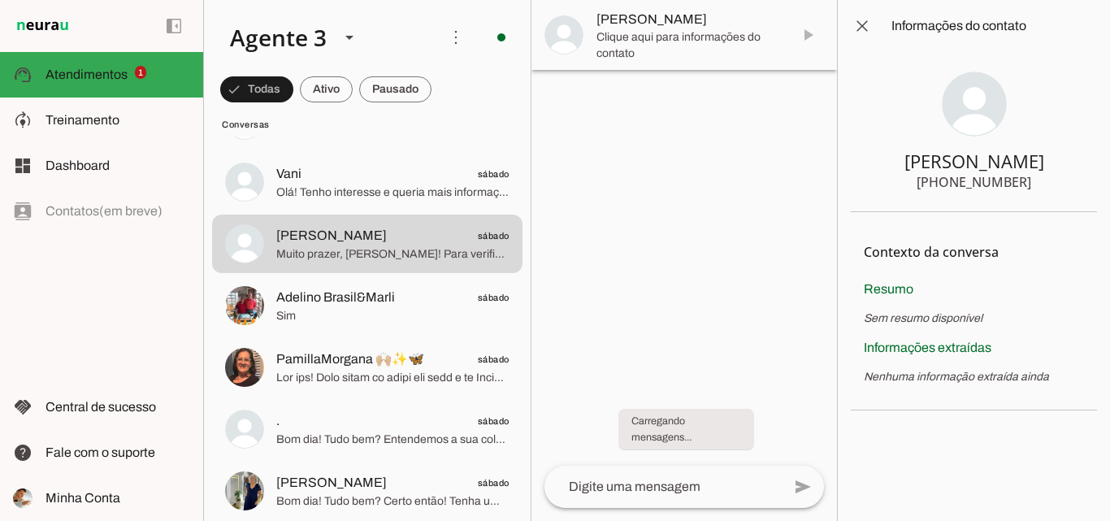
scroll to position [0, 0]
drag, startPoint x: 934, startPoint y: 162, endPoint x: 1048, endPoint y: 167, distance: 114.6
click at [1048, 167] on section "Leandro +55 6992006510" at bounding box center [974, 132] width 246 height 160
click at [977, 176] on div "[PHONE_NUMBER]" at bounding box center [973, 181] width 115 height 19
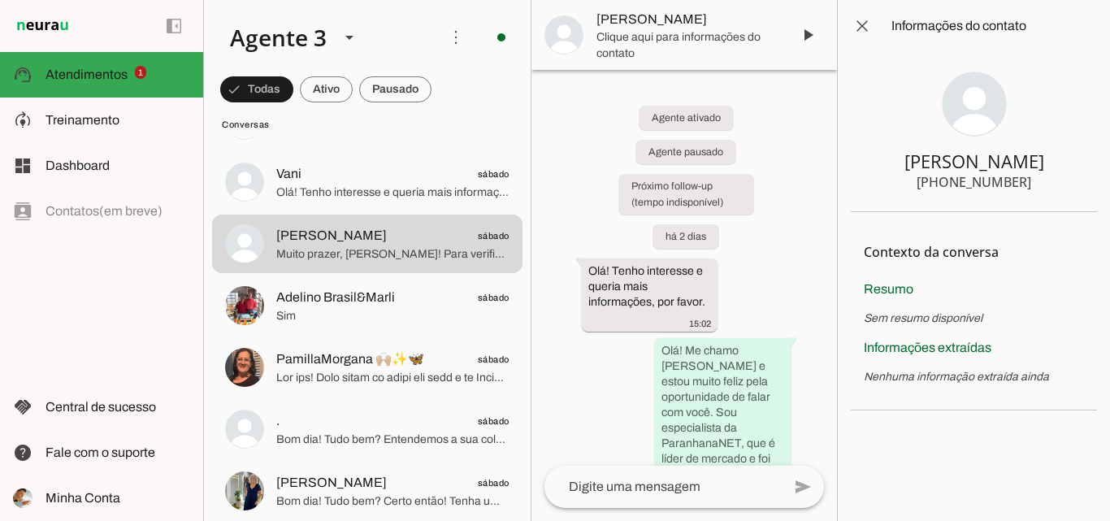
drag, startPoint x: 952, startPoint y: 183, endPoint x: 1041, endPoint y: 183, distance: 88.6
click at [1041, 183] on section "Leandro +55 6992006510" at bounding box center [974, 132] width 246 height 160
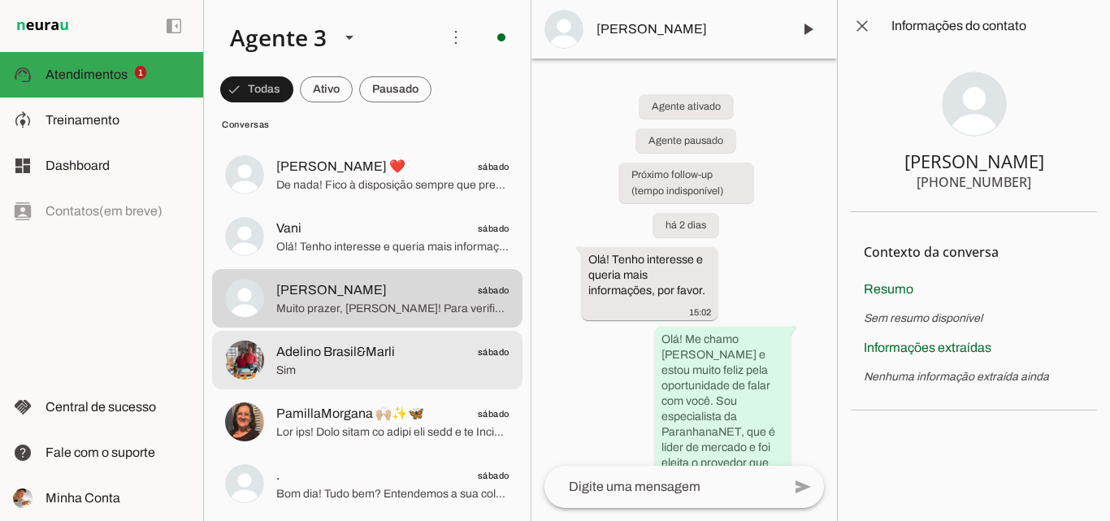
scroll to position [894, 0]
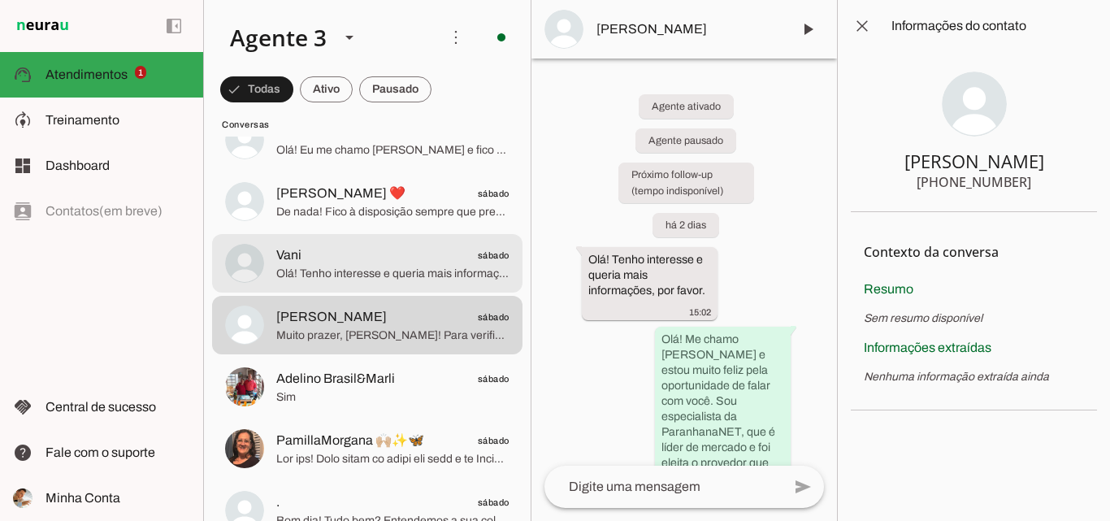
click at [401, 269] on span "Olá! Tenho interesse e queria mais informações, por favor." at bounding box center [392, 274] width 233 height 16
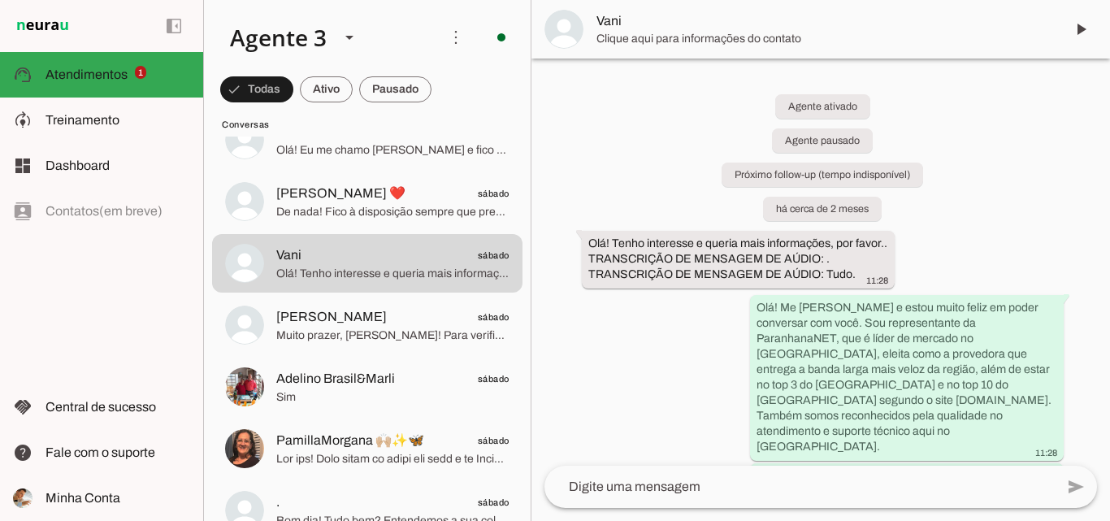
click at [903, 26] on span "Vani" at bounding box center [823, 20] width 455 height 19
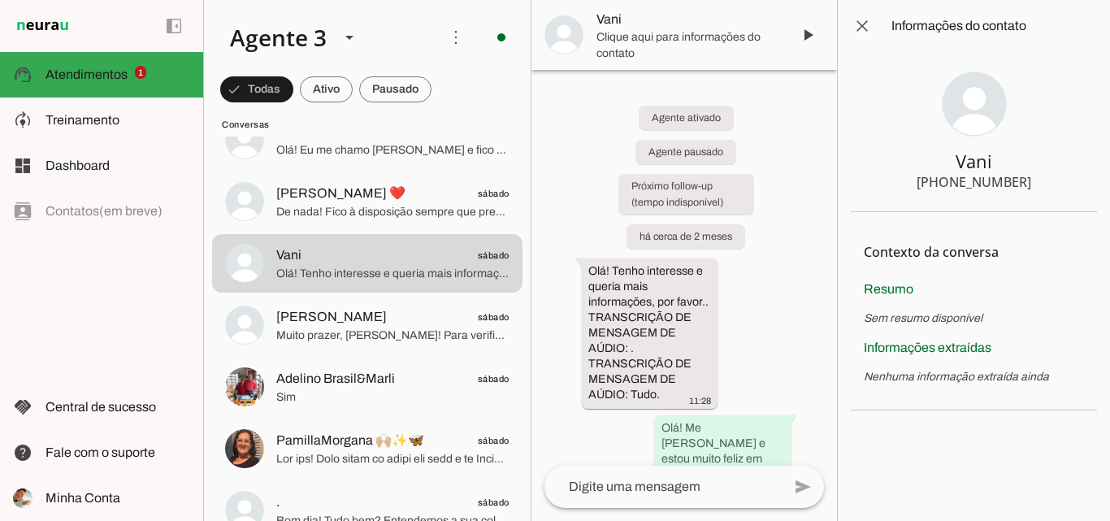
drag, startPoint x: 951, startPoint y: 184, endPoint x: 1045, endPoint y: 189, distance: 93.6
click at [1045, 189] on section "Vani +55 5196081736" at bounding box center [974, 132] width 246 height 160
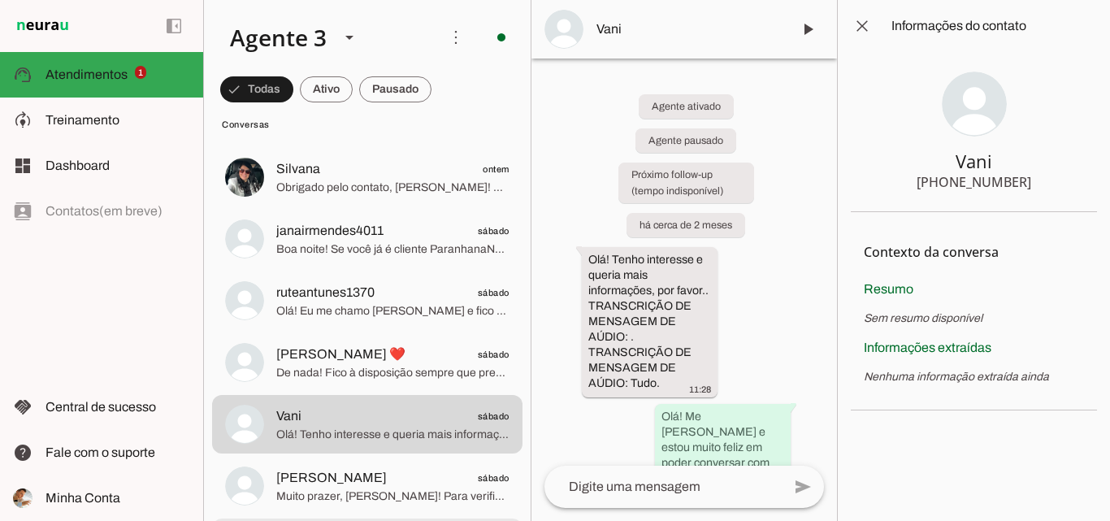
scroll to position [731, 0]
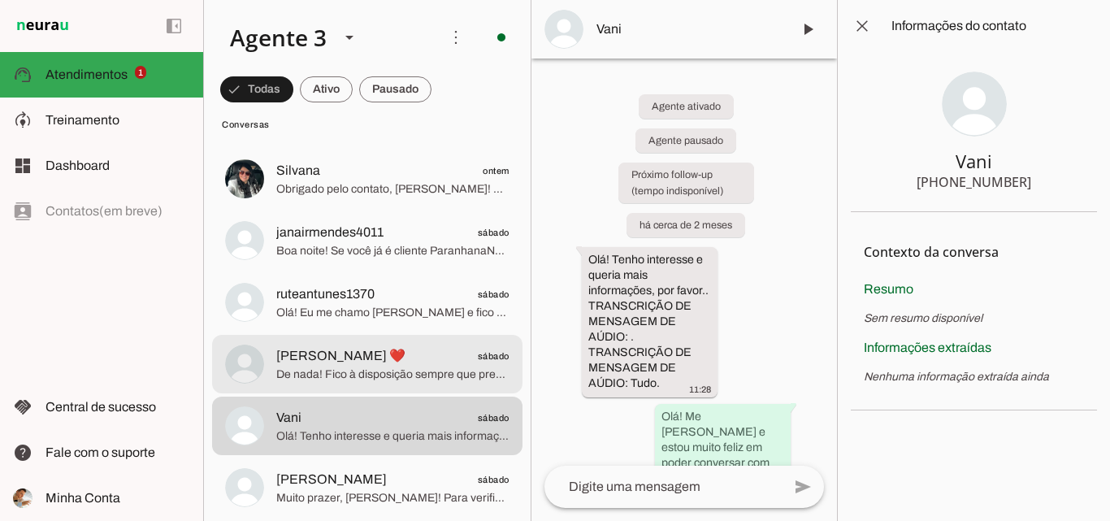
click at [394, 370] on span "De nada! Fico à disposição sempre que precisar. Tenha um excelente dia!" at bounding box center [392, 374] width 233 height 16
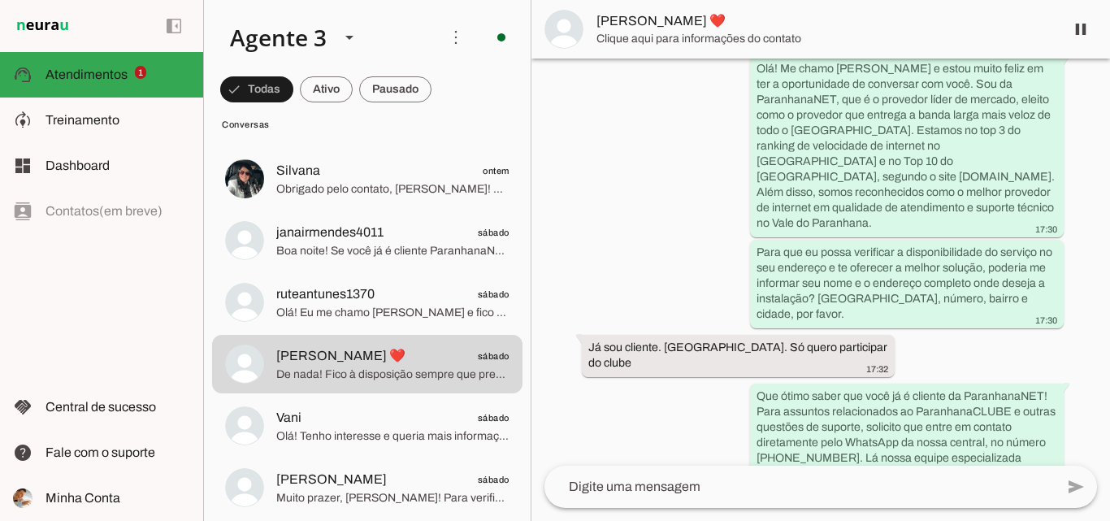
scroll to position [319, 0]
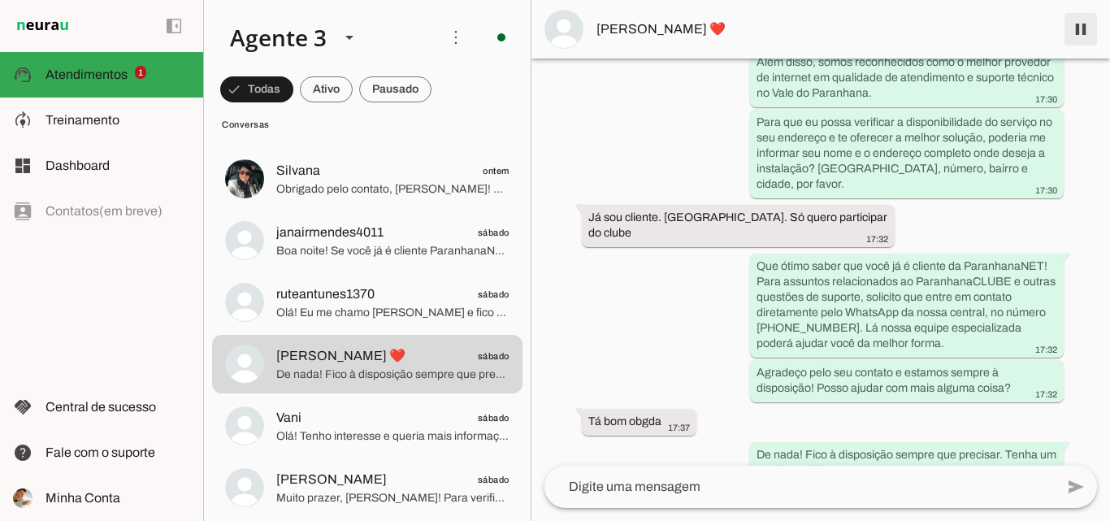
click at [1074, 27] on span at bounding box center [1080, 29] width 39 height 39
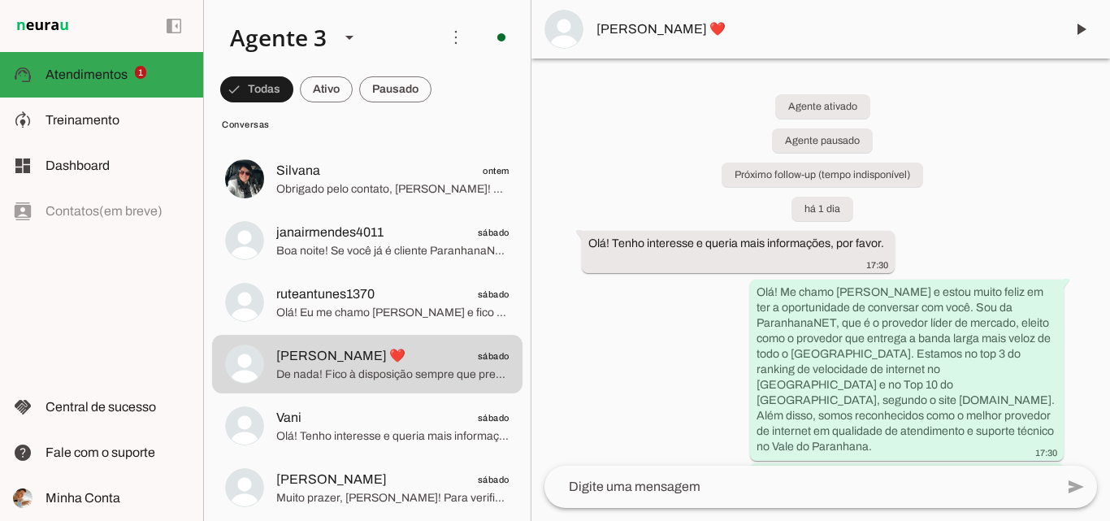
click at [882, 18] on md-item "[PERSON_NAME] ❤️" at bounding box center [820, 29] width 578 height 58
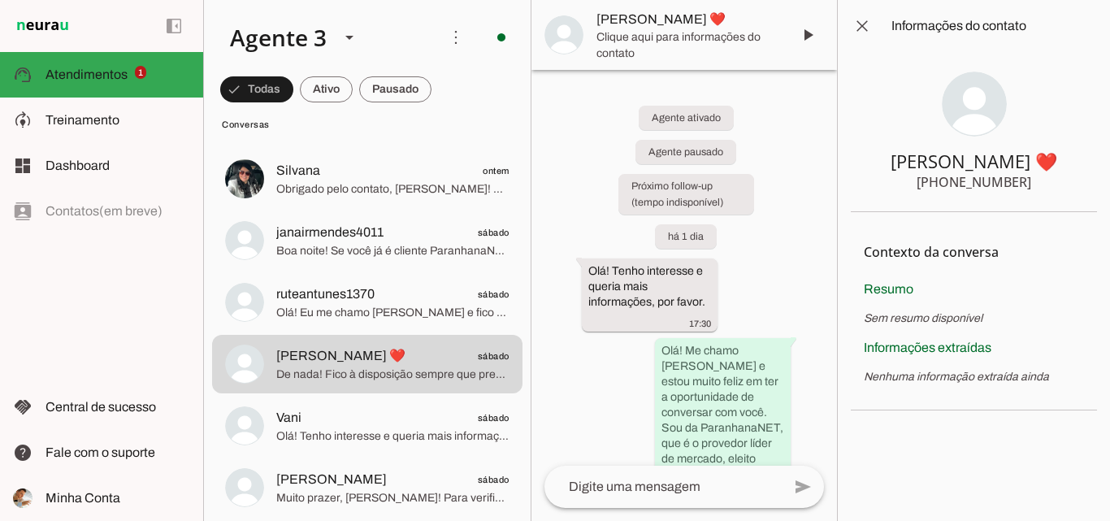
drag, startPoint x: 952, startPoint y: 186, endPoint x: 1039, endPoint y: 192, distance: 87.1
click at [1039, 192] on section "Ana Linden ❤️ +55 5185151028" at bounding box center [974, 132] width 246 height 160
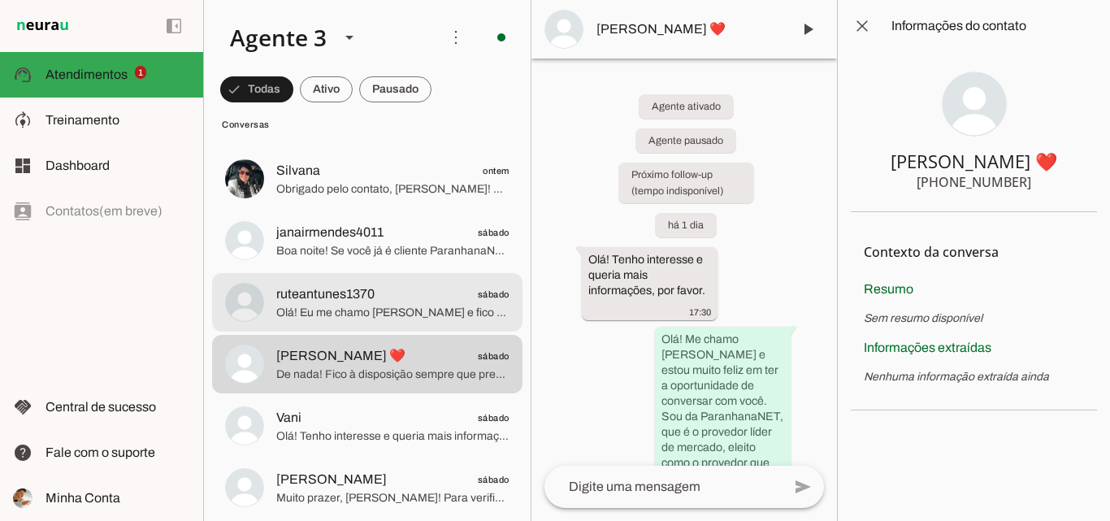
click at [405, 286] on span "ruteantunes1370 sábado" at bounding box center [392, 294] width 233 height 20
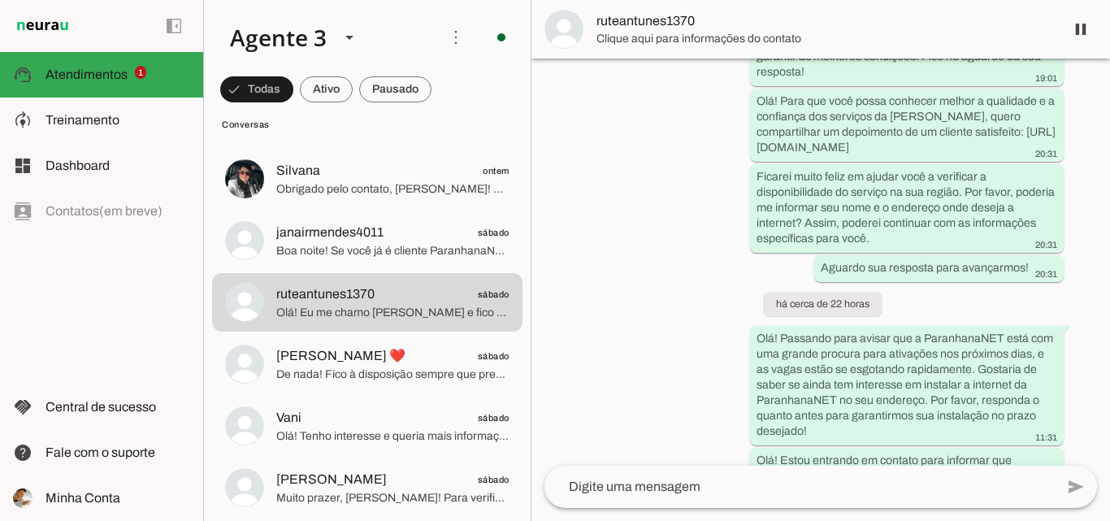
scroll to position [652, 0]
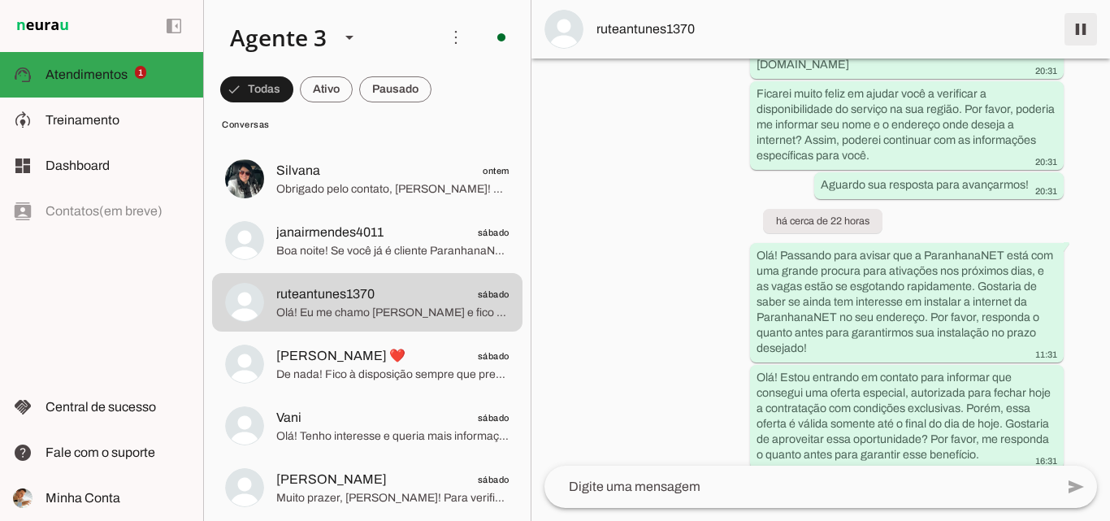
click at [1075, 25] on span at bounding box center [1080, 29] width 39 height 39
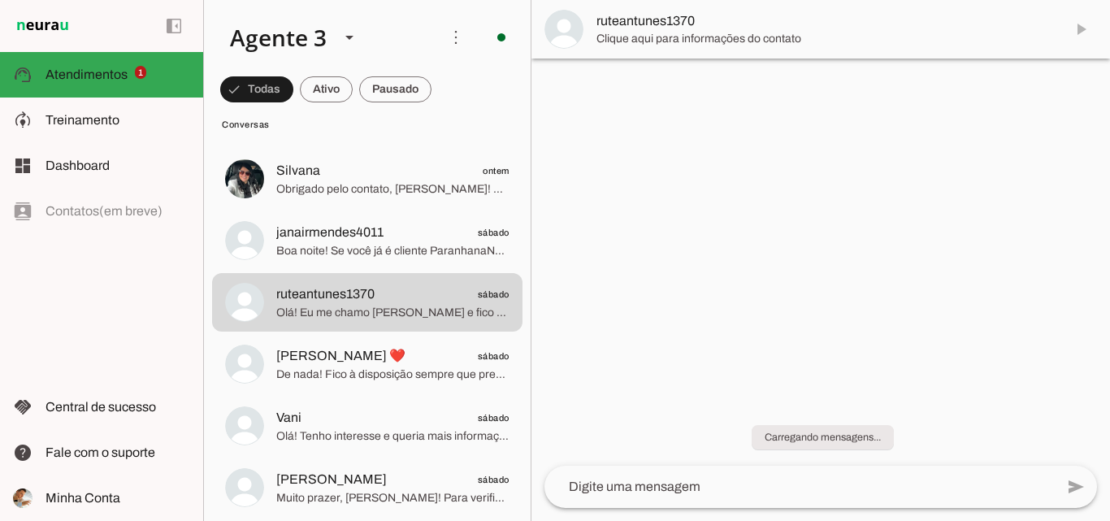
scroll to position [0, 0]
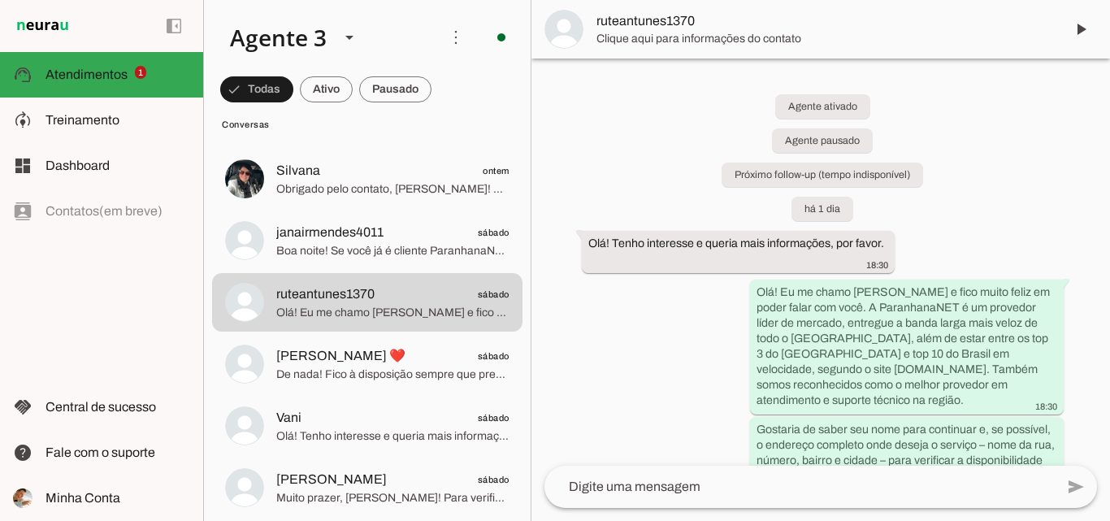
click at [654, 24] on span "ruteantunes1370" at bounding box center [823, 20] width 455 height 19
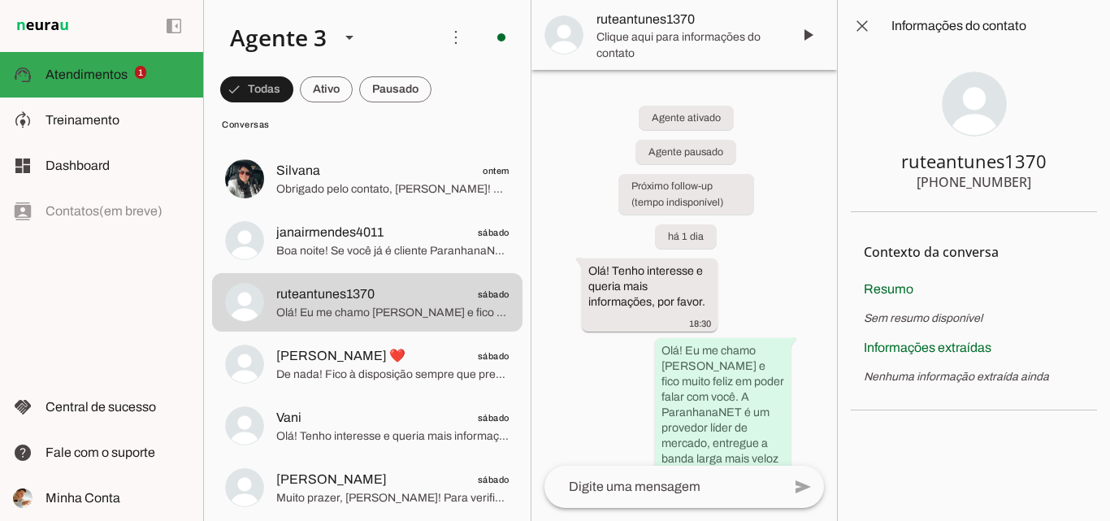
drag, startPoint x: 952, startPoint y: 178, endPoint x: 1025, endPoint y: 187, distance: 72.9
click at [1025, 187] on section "ruteantunes1370 +55 5196633339" at bounding box center [974, 132] width 246 height 160
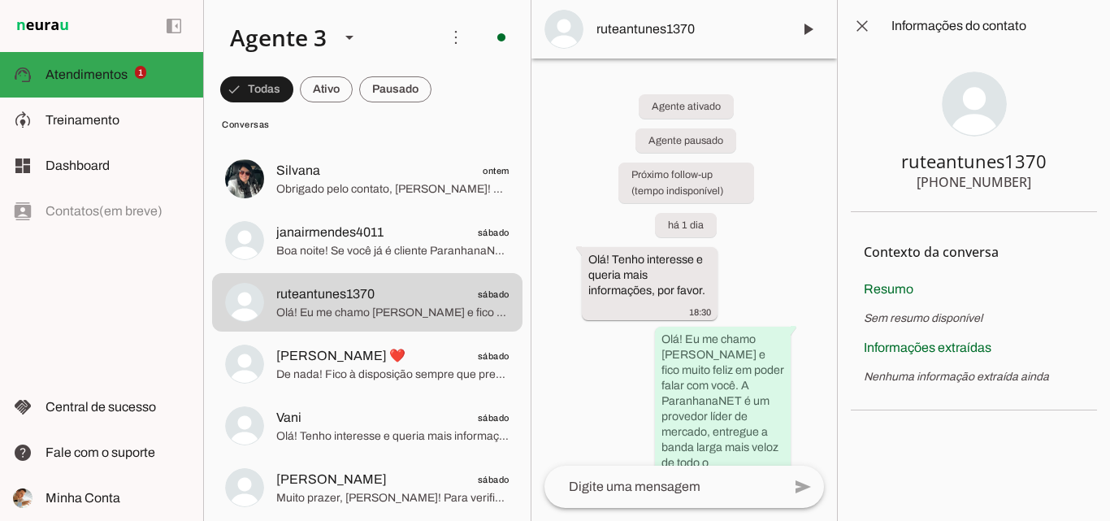
click at [934, 171] on div "ruteantunes1370" at bounding box center [973, 160] width 145 height 23
click at [1032, 183] on section "ruteantunes1370 +55 5196633339" at bounding box center [974, 132] width 246 height 160
click at [866, 17] on span at bounding box center [862, 25] width 39 height 39
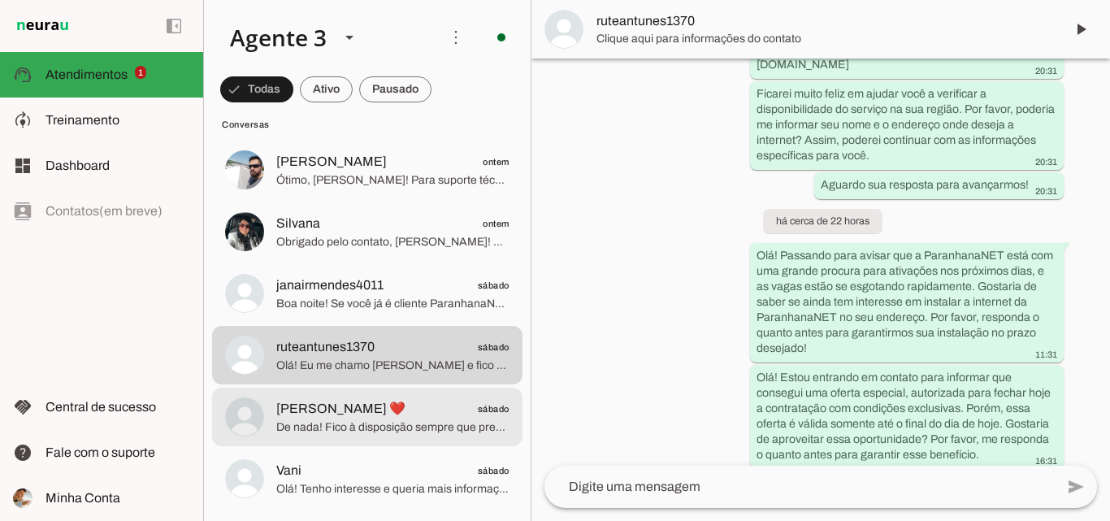
scroll to position [650, 0]
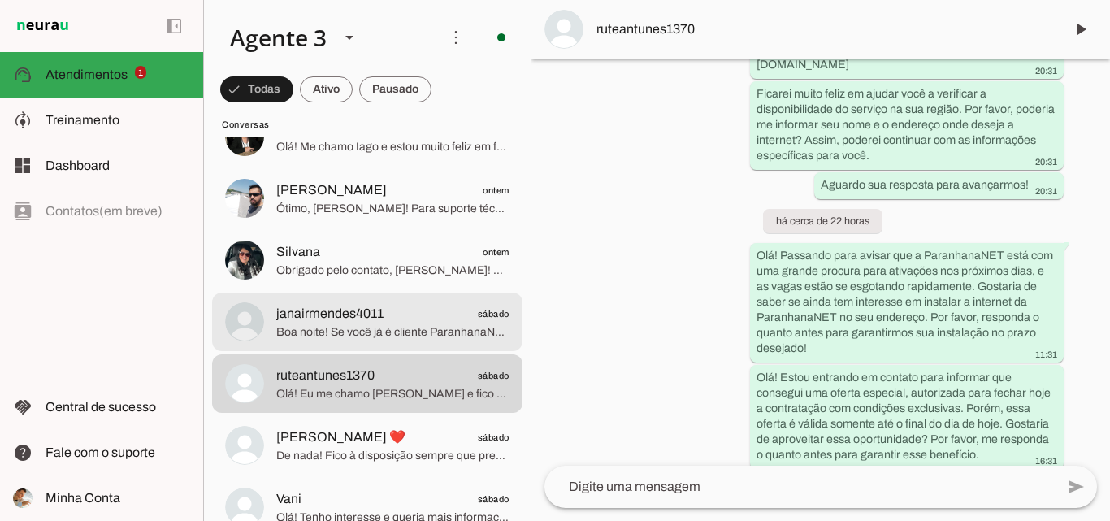
click at [409, 316] on span "janairmendes4011 sábado" at bounding box center [392, 314] width 233 height 20
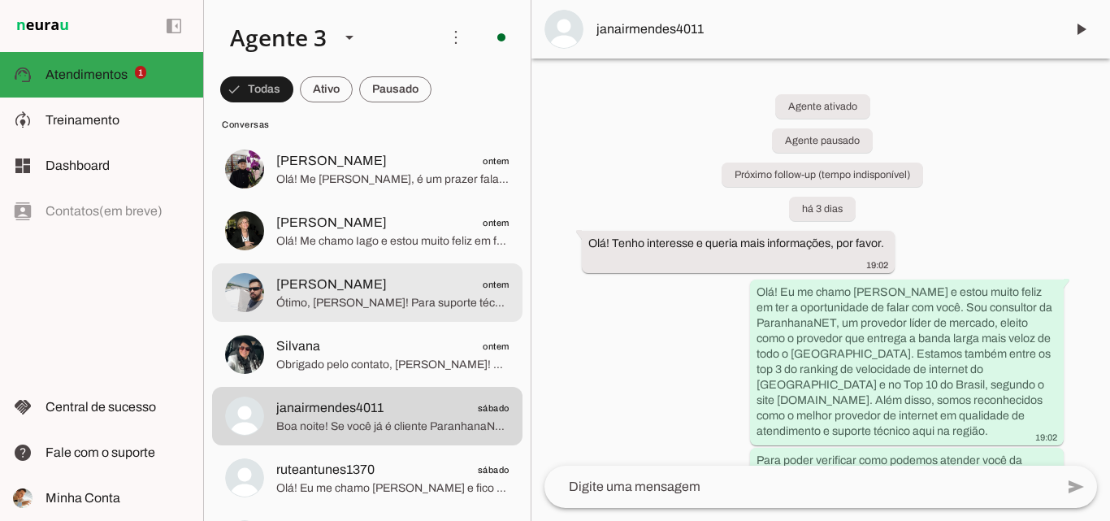
scroll to position [569, 0]
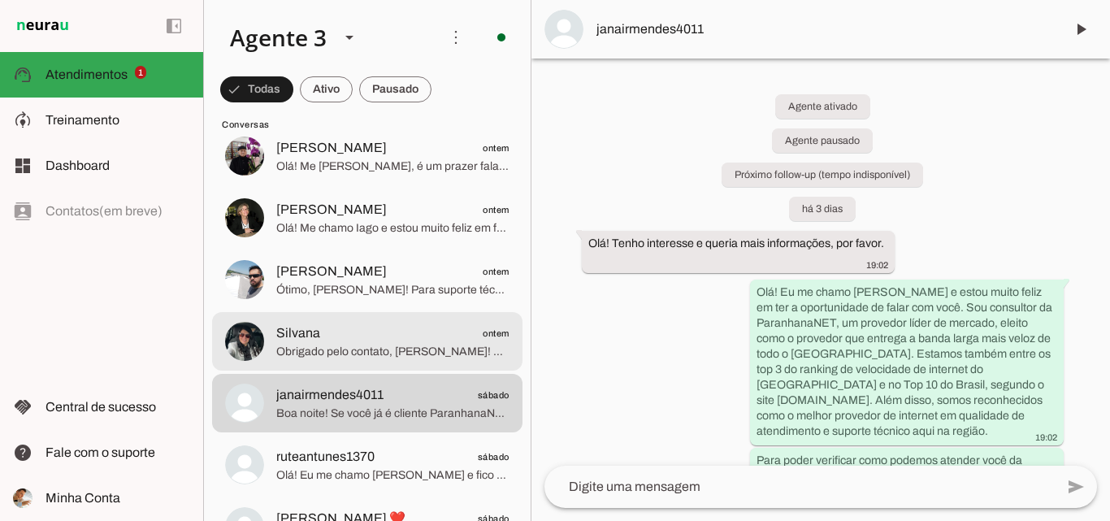
click at [453, 340] on span "Silvana ontem" at bounding box center [392, 333] width 233 height 20
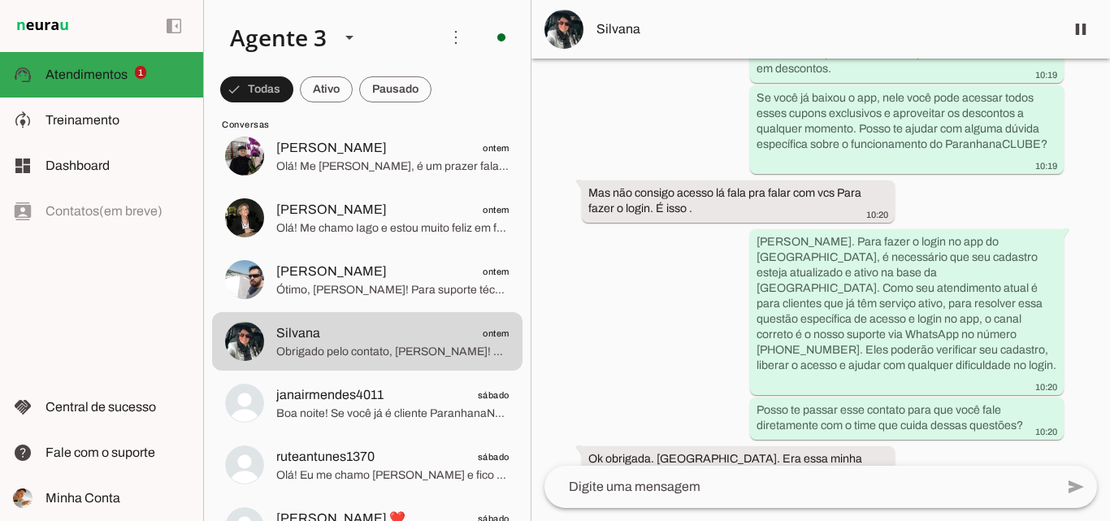
scroll to position [1937, 0]
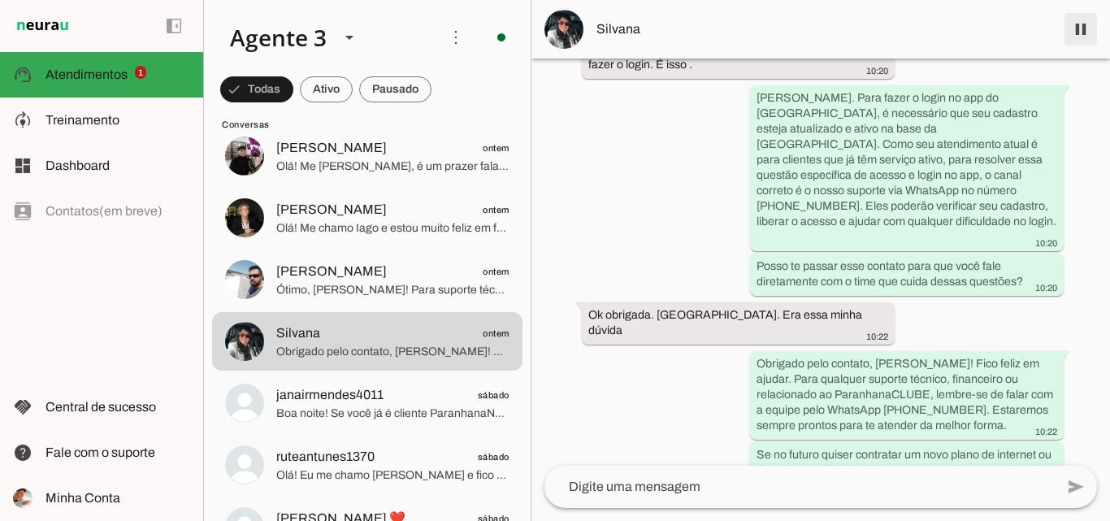
click at [1083, 24] on span at bounding box center [1080, 29] width 39 height 39
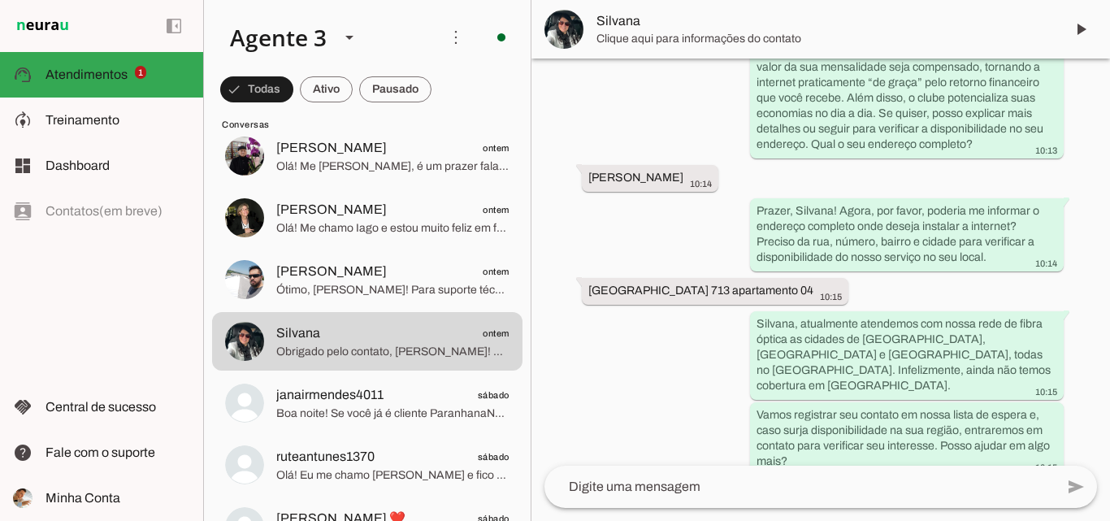
scroll to position [773, 0]
